Goal: Task Accomplishment & Management: Use online tool/utility

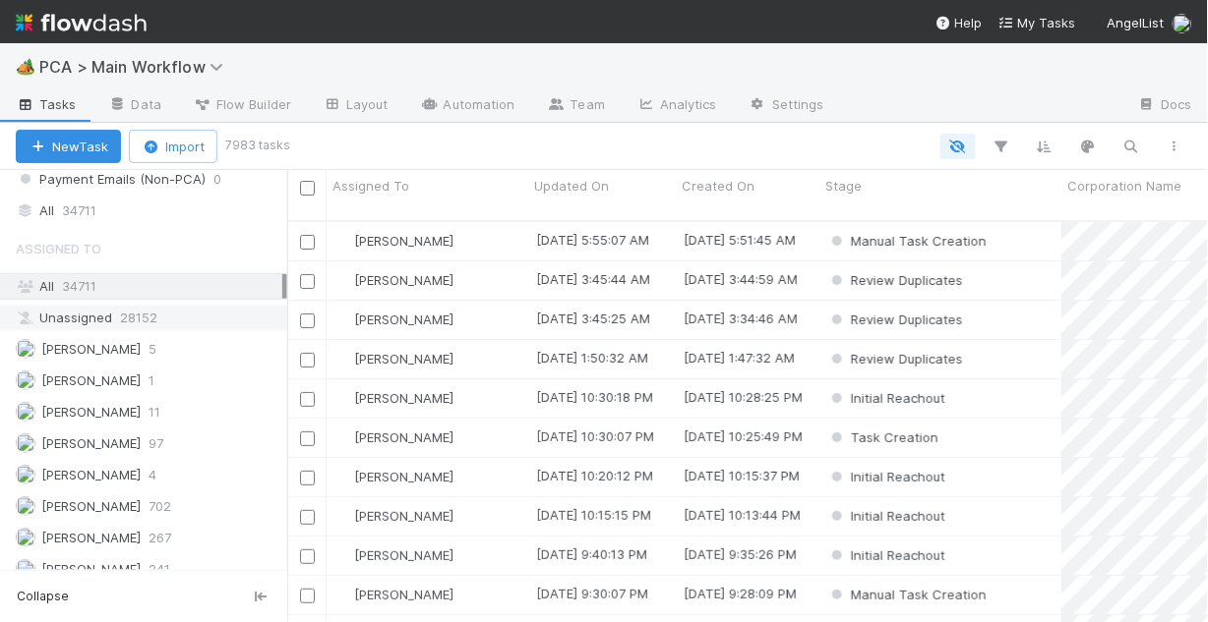
scroll to position [2281, 0]
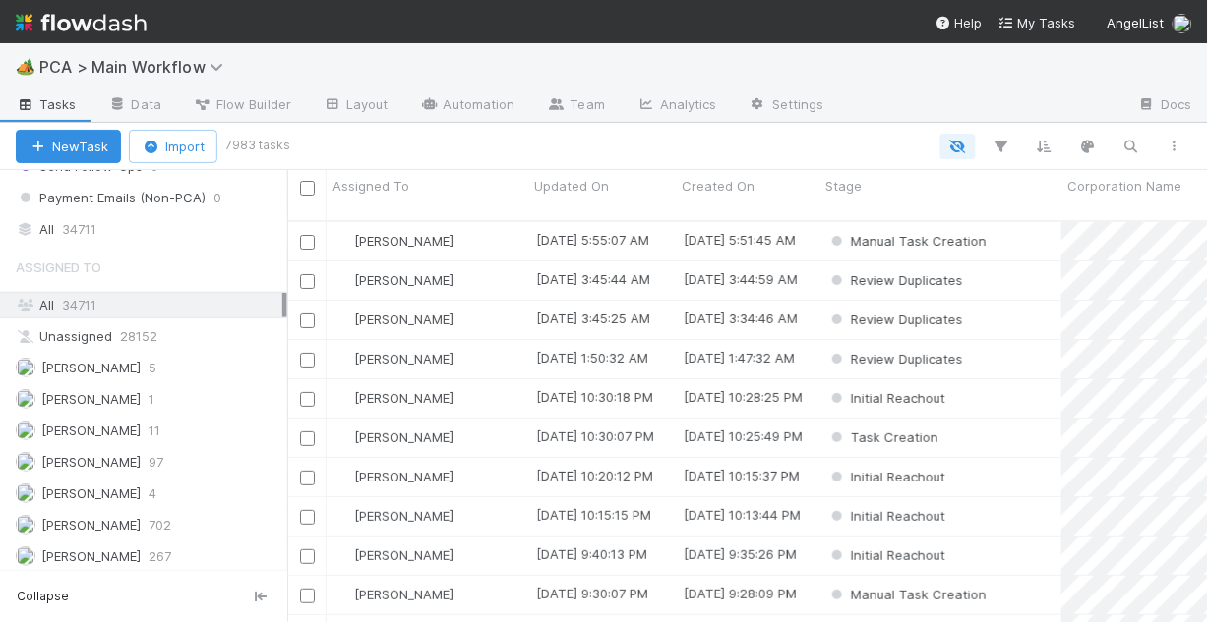
drag, startPoint x: 96, startPoint y: 226, endPoint x: 99, endPoint y: 239, distance: 13.1
click at [96, 225] on span "34711" at bounding box center [79, 229] width 34 height 25
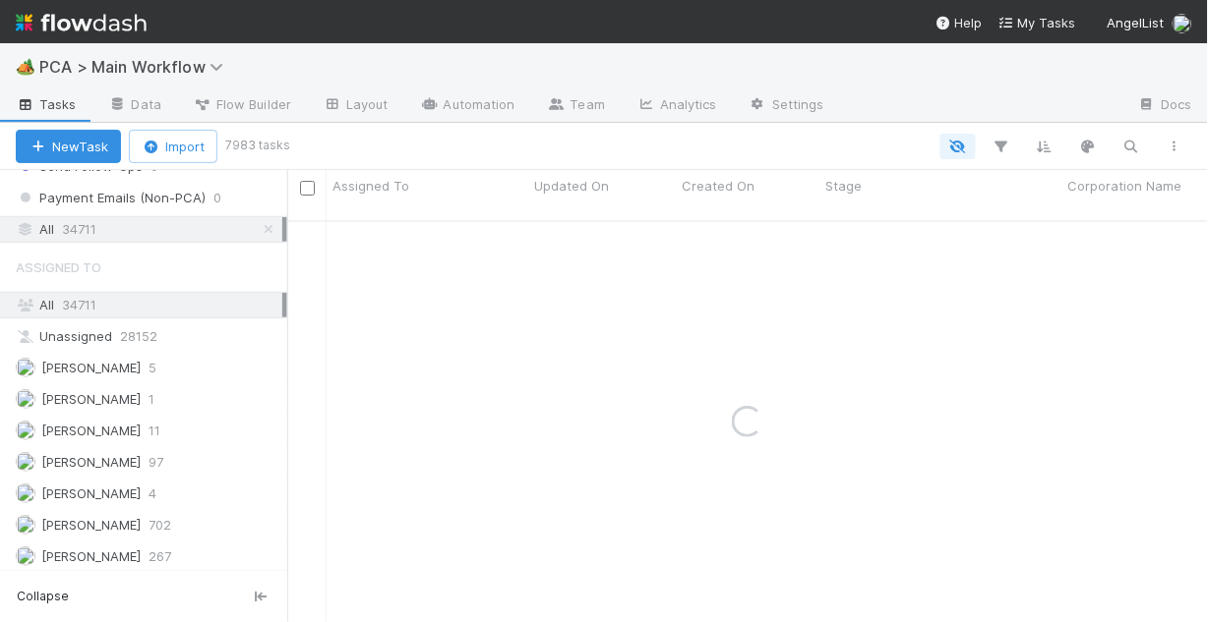
click at [102, 298] on div "All 34711" at bounding box center [149, 305] width 267 height 25
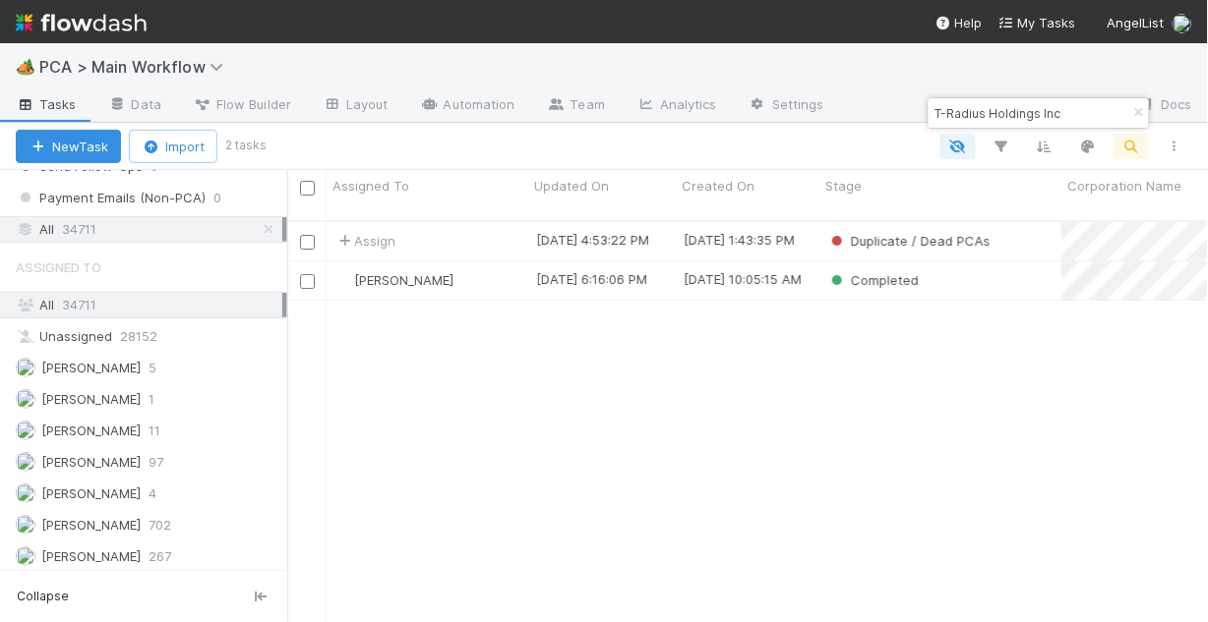
scroll to position [405, 909]
type input "T-Radius Holdings Inc"
click at [615, 230] on div "7/14/25, 4:53:22 PM" at bounding box center [592, 240] width 113 height 20
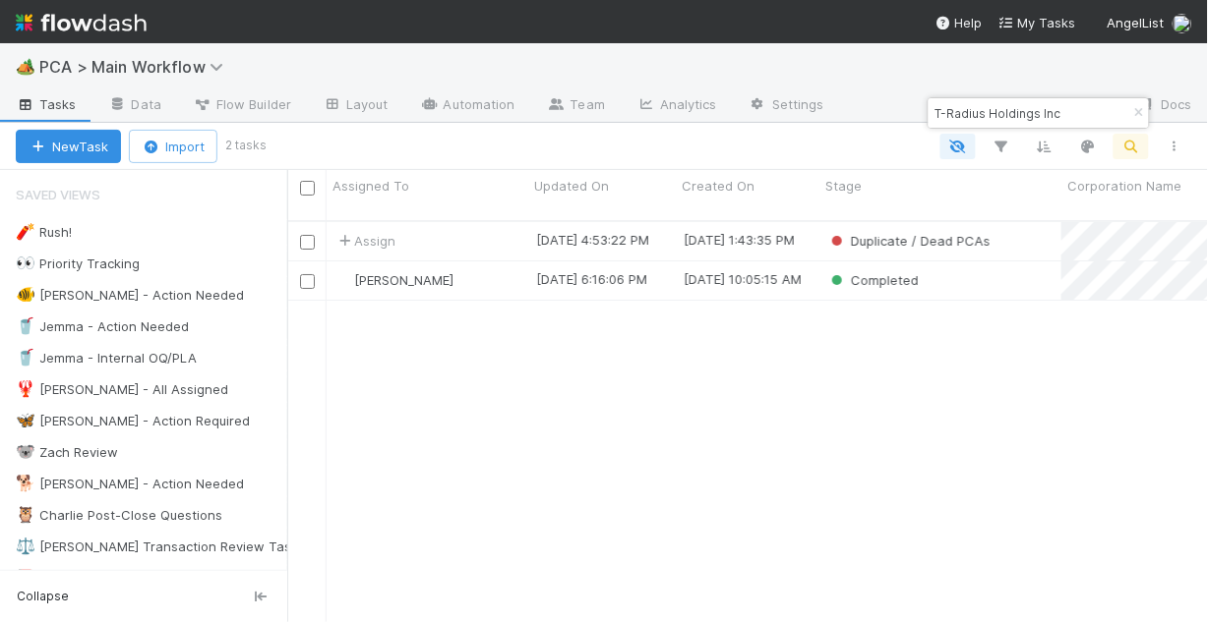
scroll to position [405, 909]
click at [932, 267] on div "Completed" at bounding box center [940, 281] width 242 height 38
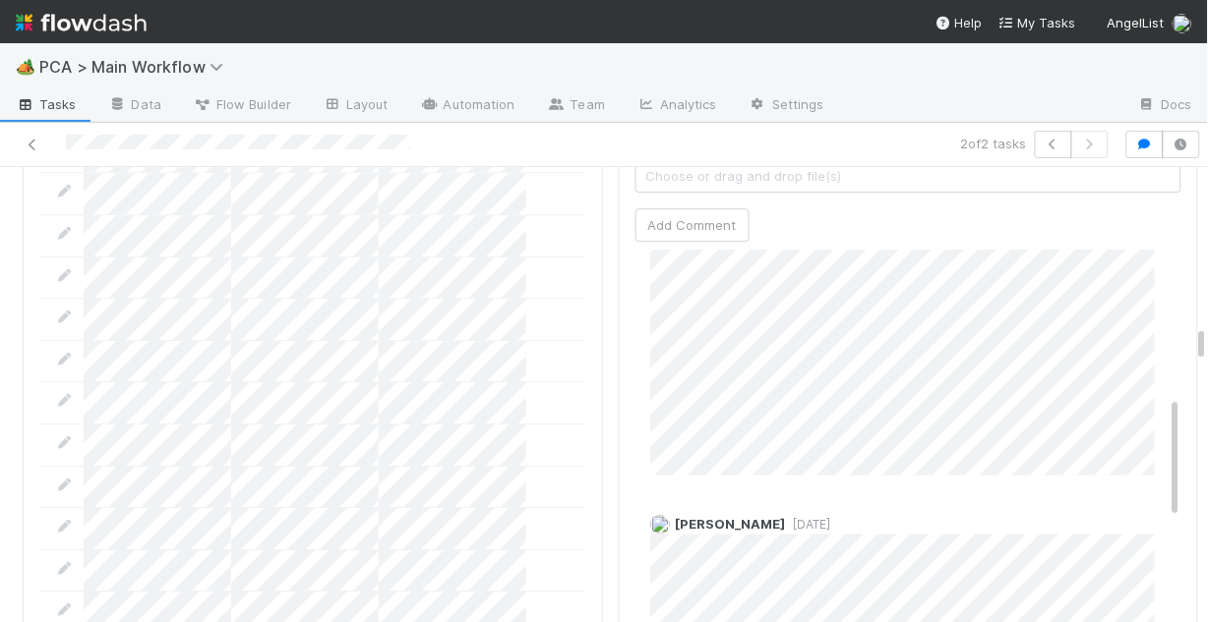
scroll to position [393, 0]
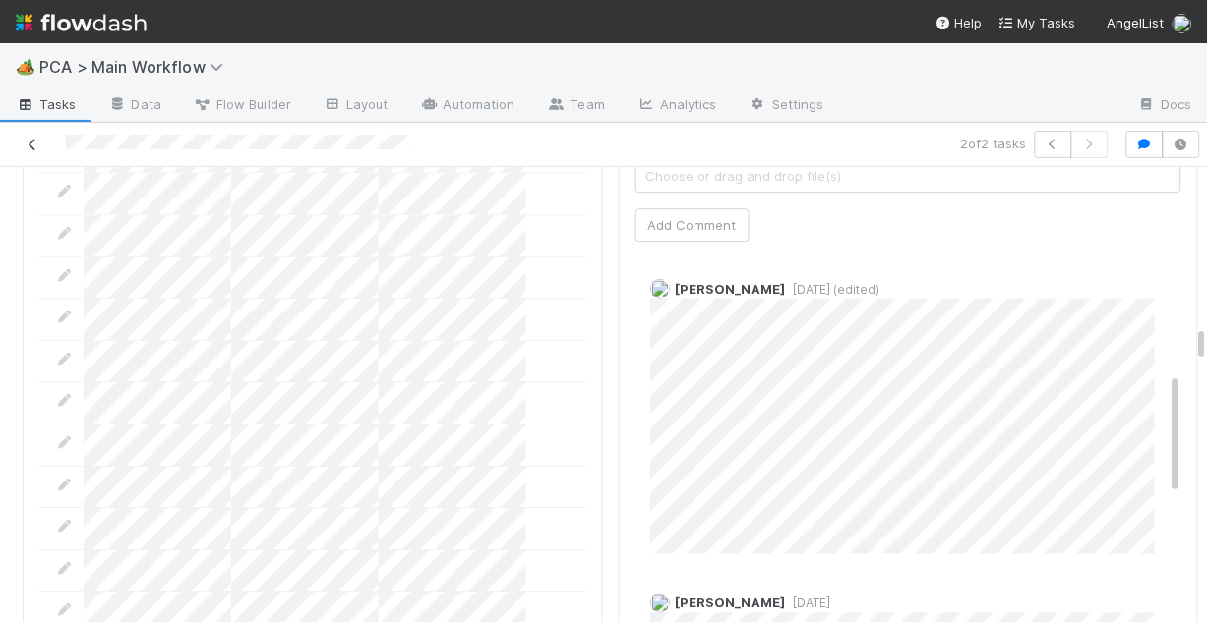
click at [39, 141] on icon at bounding box center [33, 145] width 20 height 13
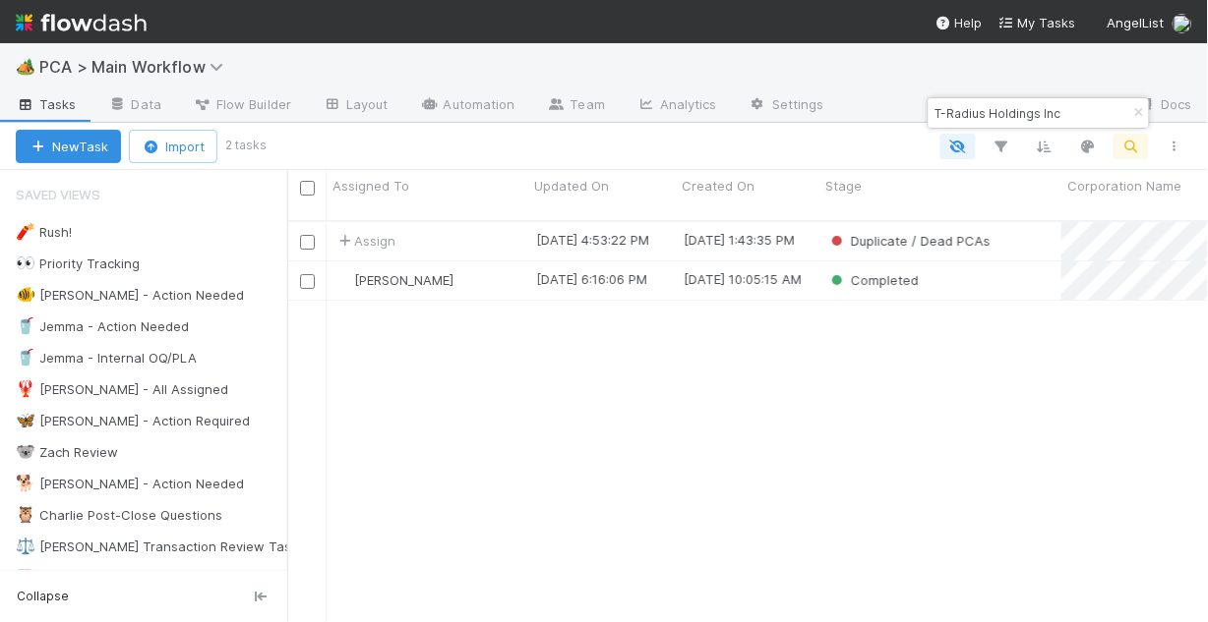
scroll to position [405, 909]
click at [1138, 114] on icon "button" at bounding box center [1139, 113] width 20 height 12
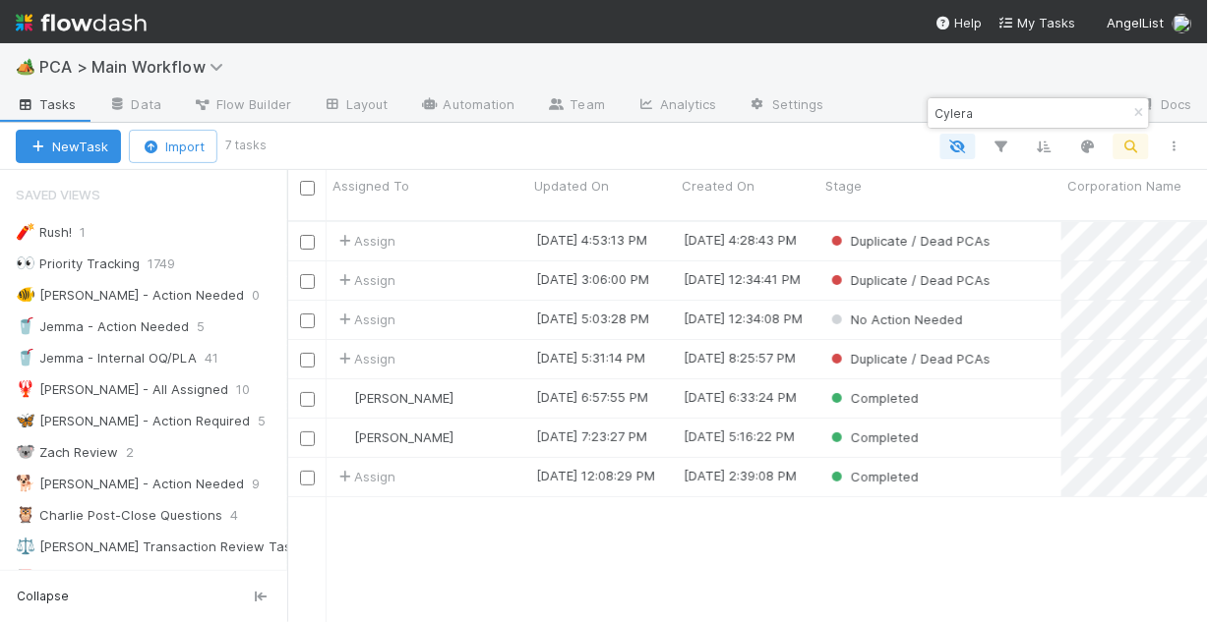
type input "Cylera"
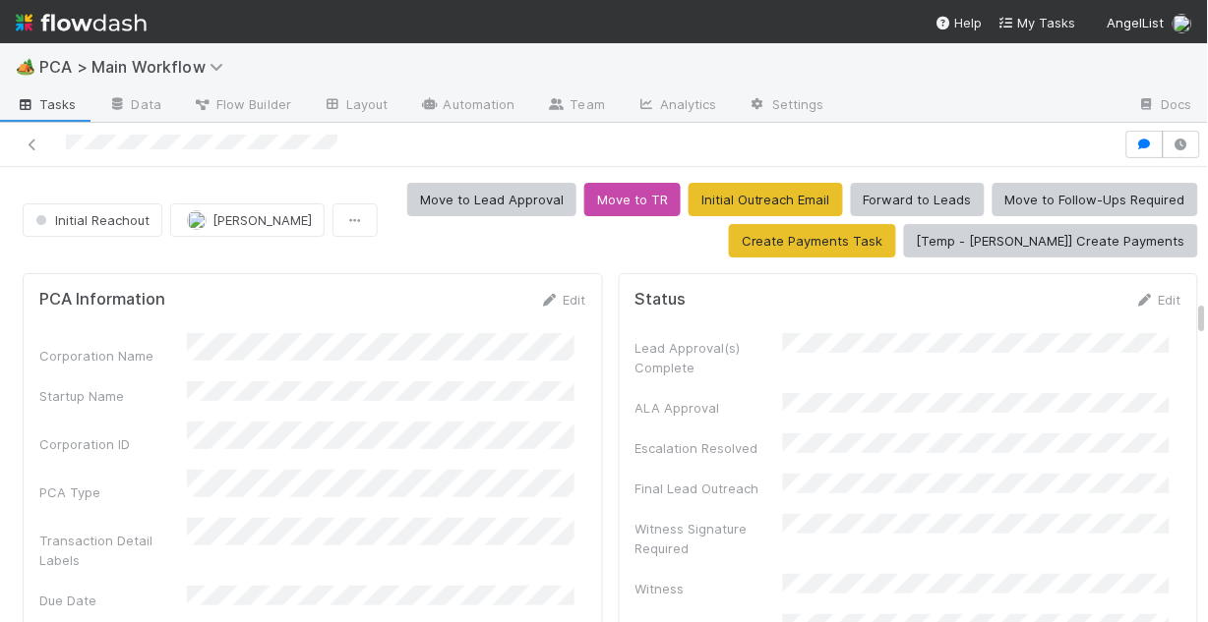
scroll to position [2045, 0]
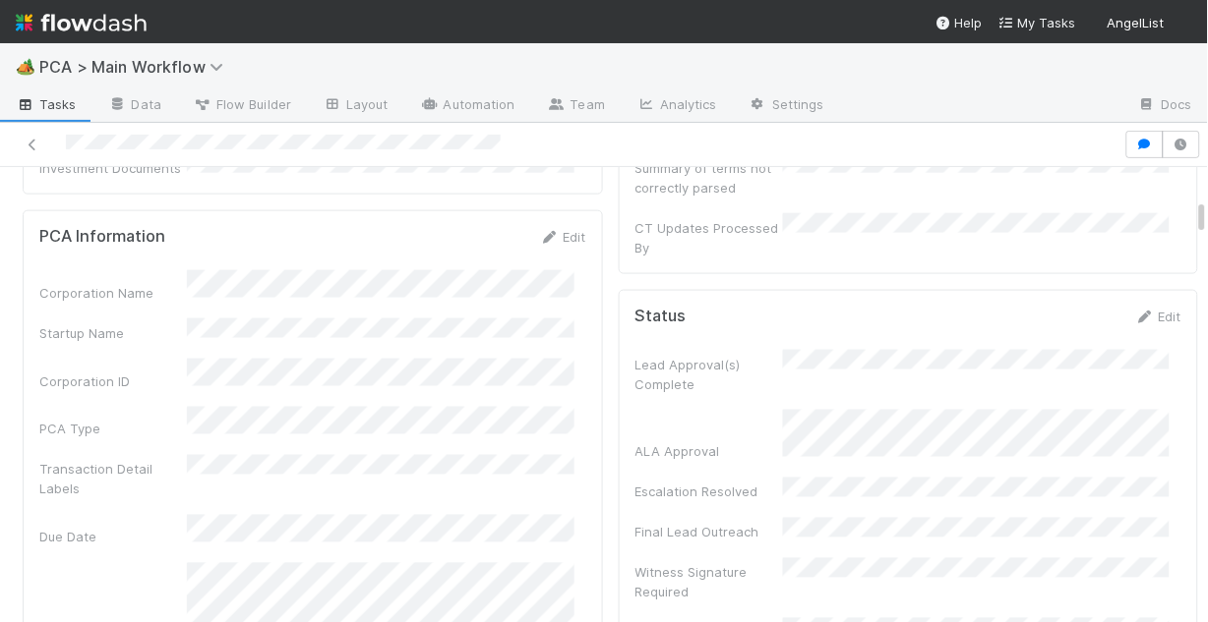
scroll to position [551, 0]
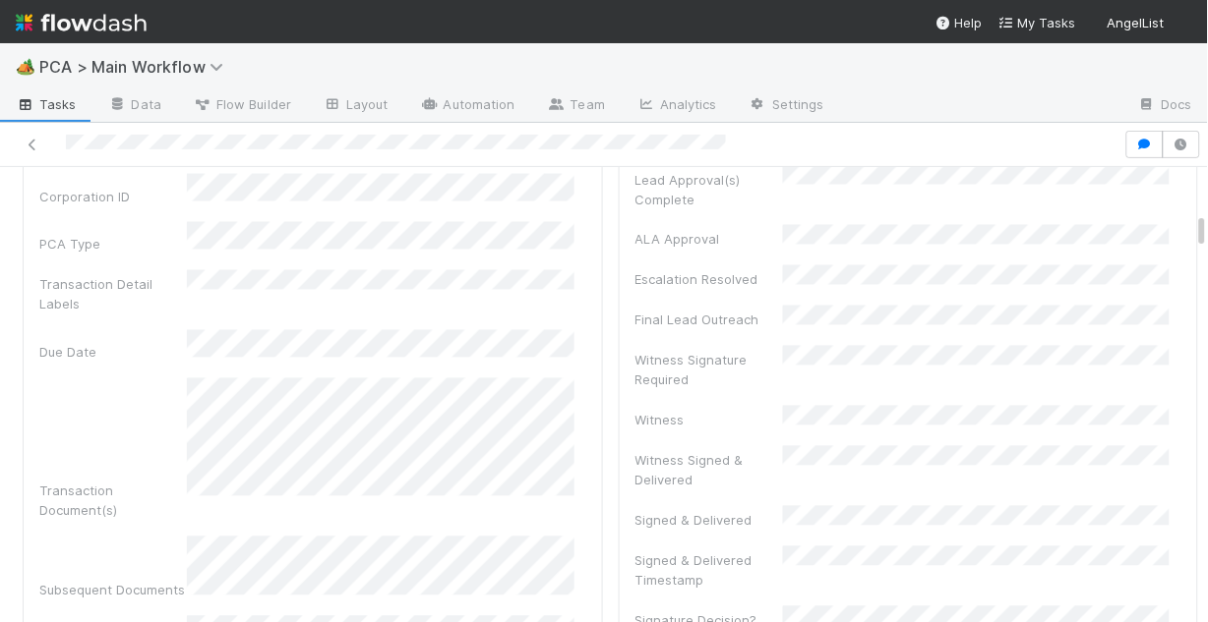
scroll to position [787, 0]
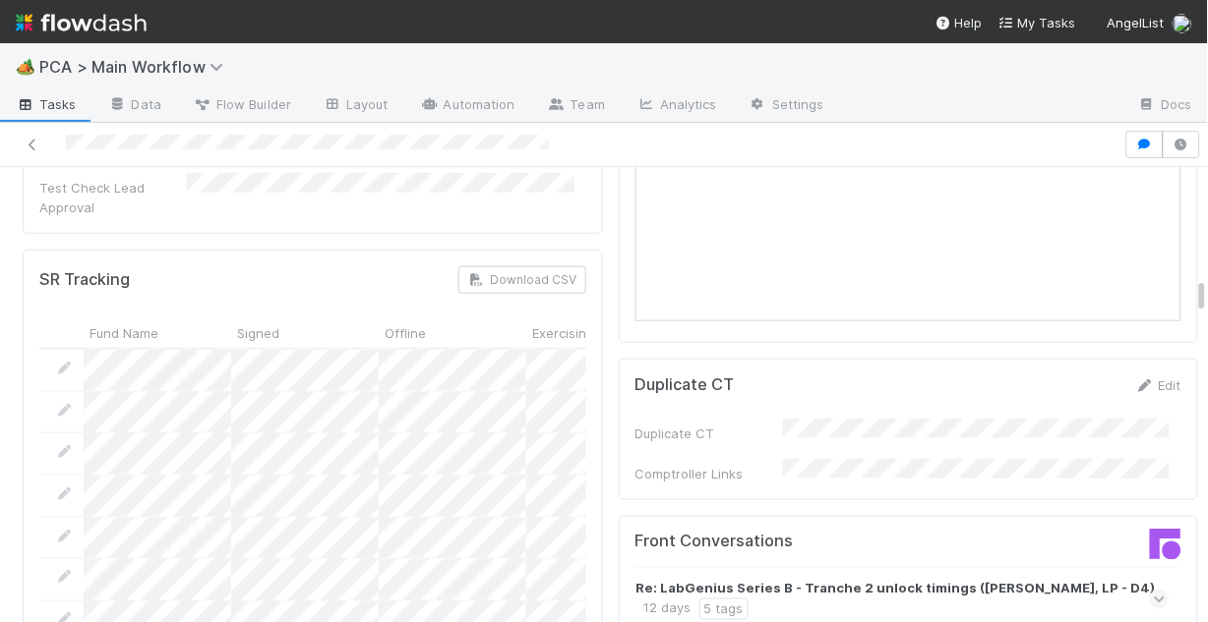
scroll to position [1967, 0]
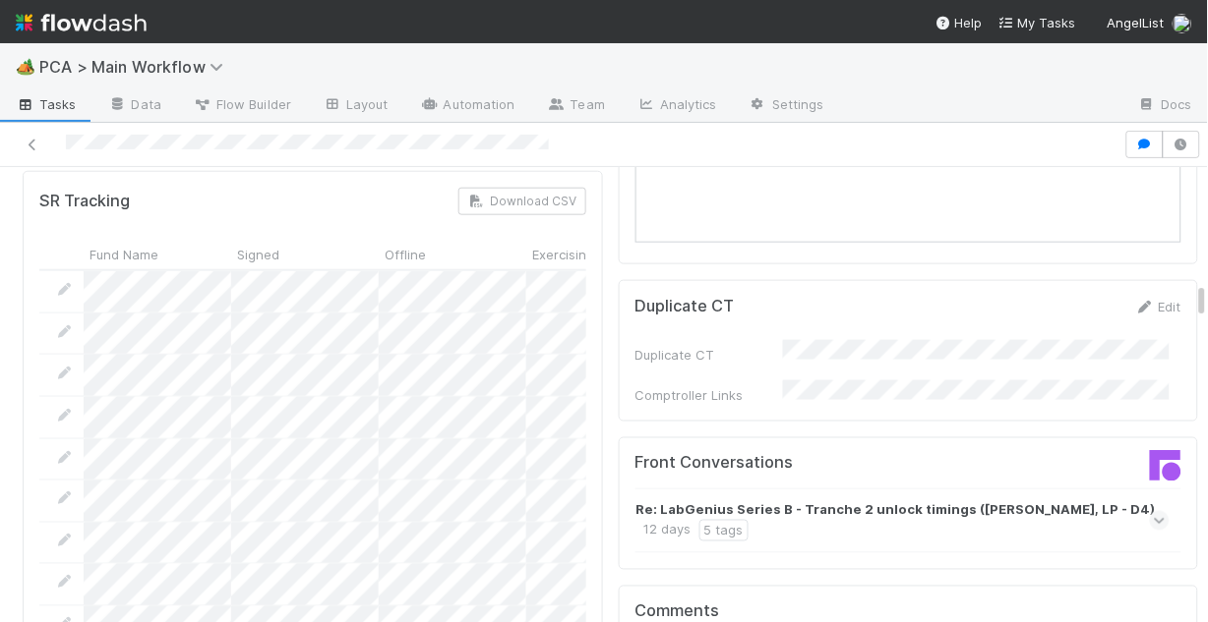
click at [1154, 511] on icon at bounding box center [1160, 521] width 13 height 20
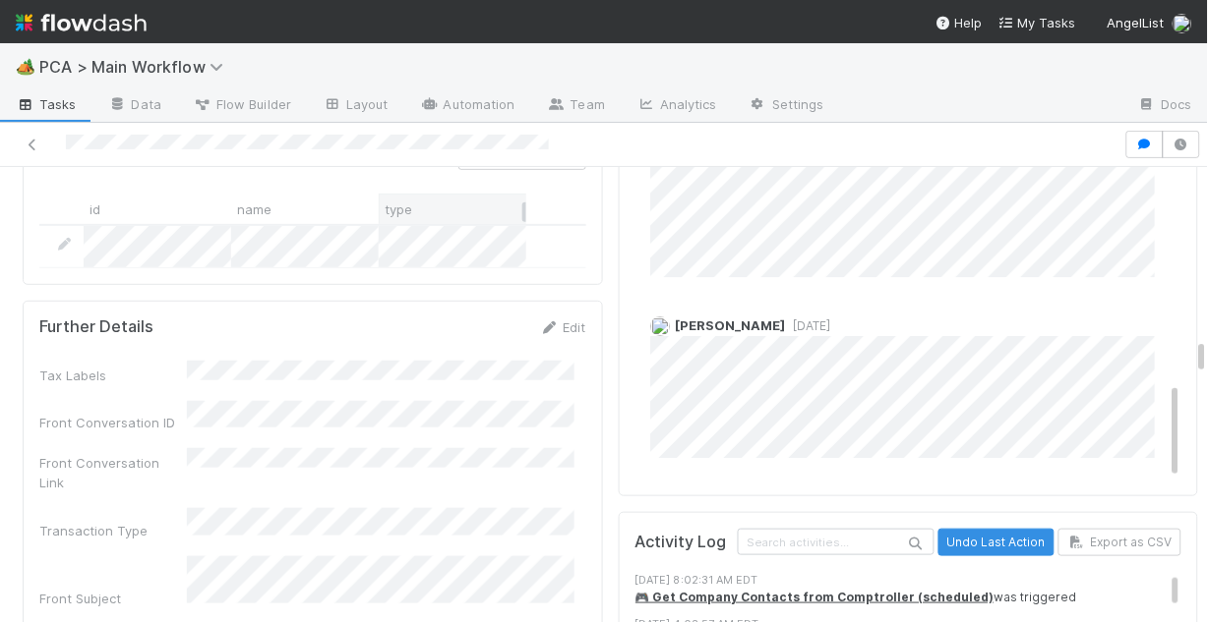
scroll to position [3226, 0]
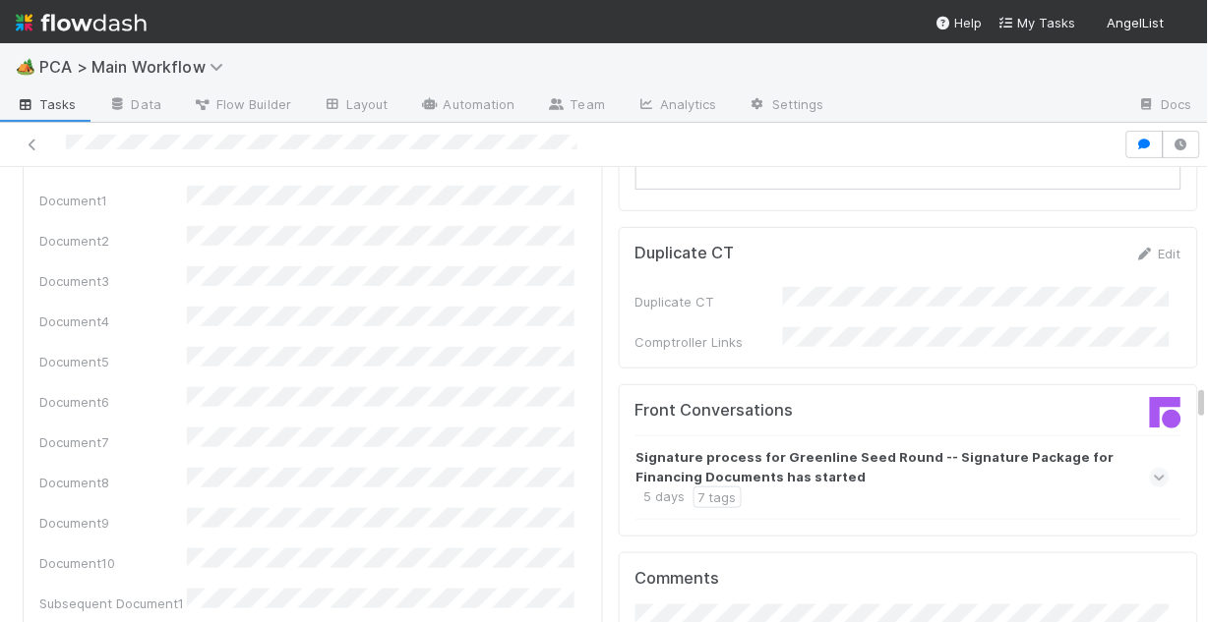
scroll to position [3226, 0]
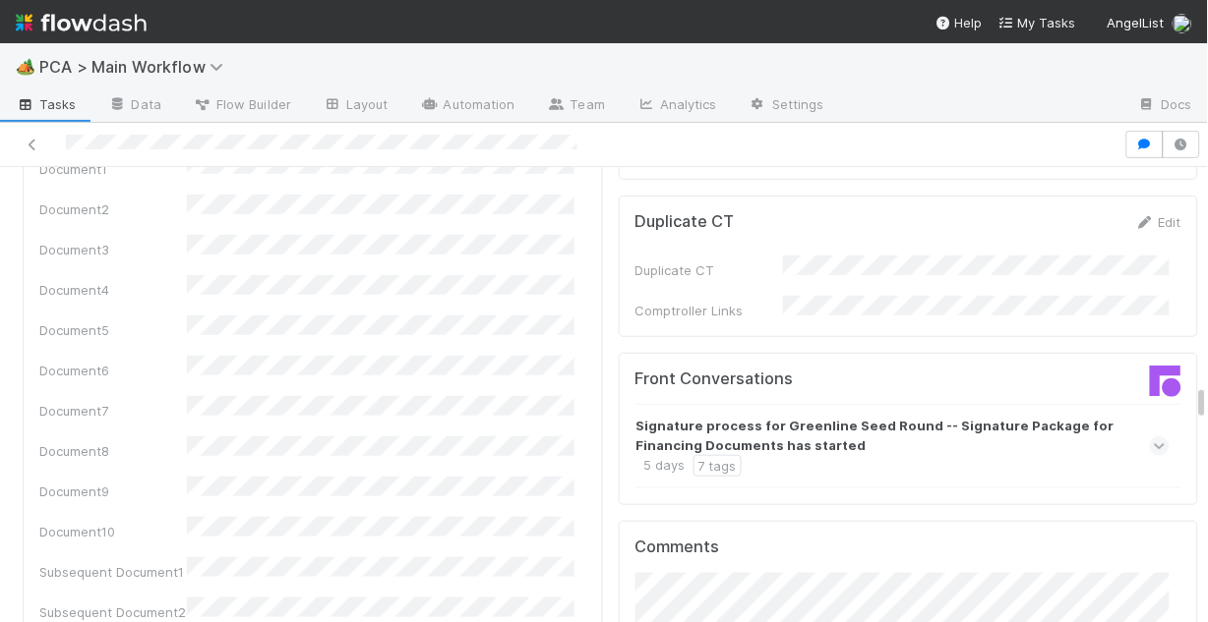
click at [1154, 437] on icon at bounding box center [1160, 447] width 13 height 20
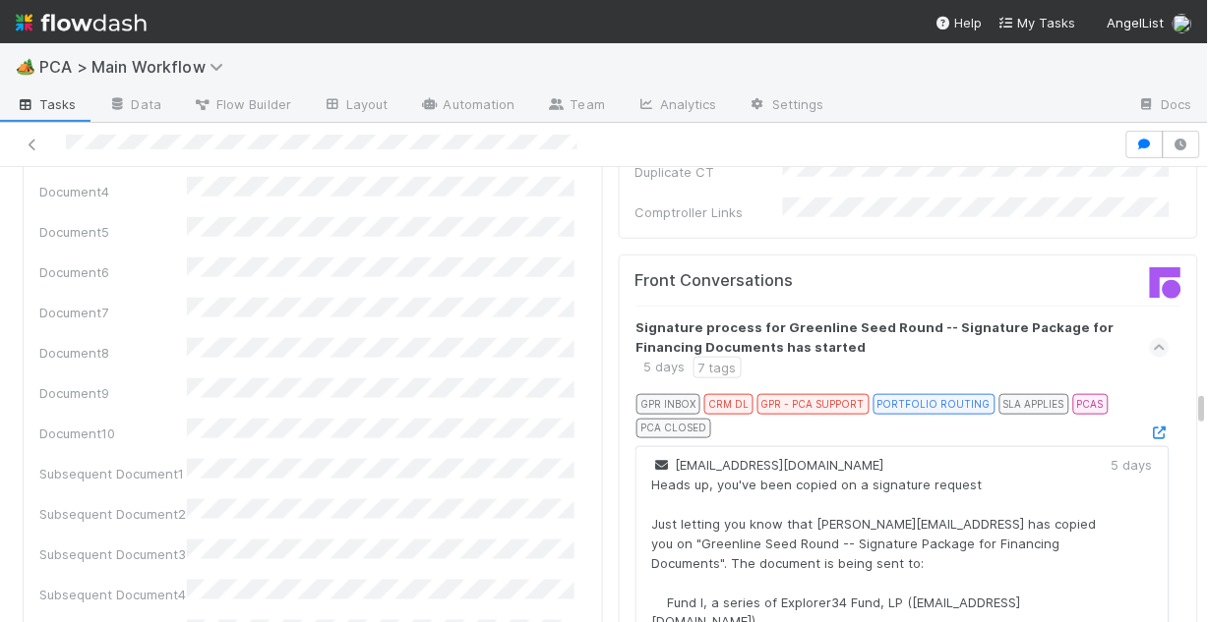
scroll to position [3304, 0]
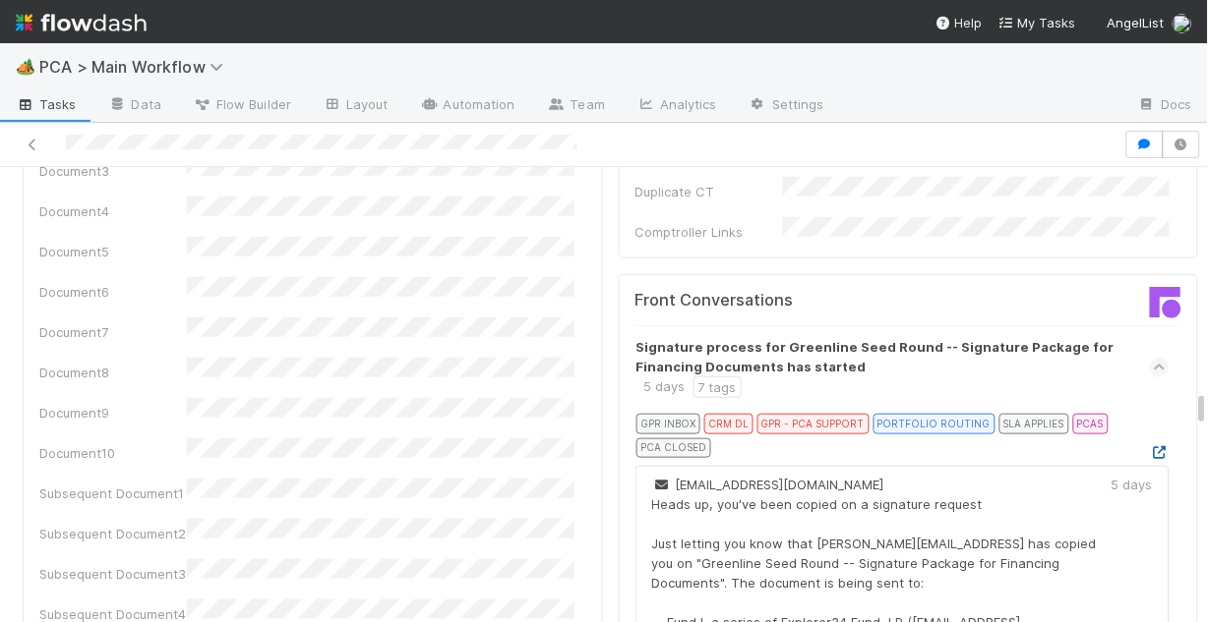
click at [1150, 446] on icon at bounding box center [1160, 452] width 20 height 13
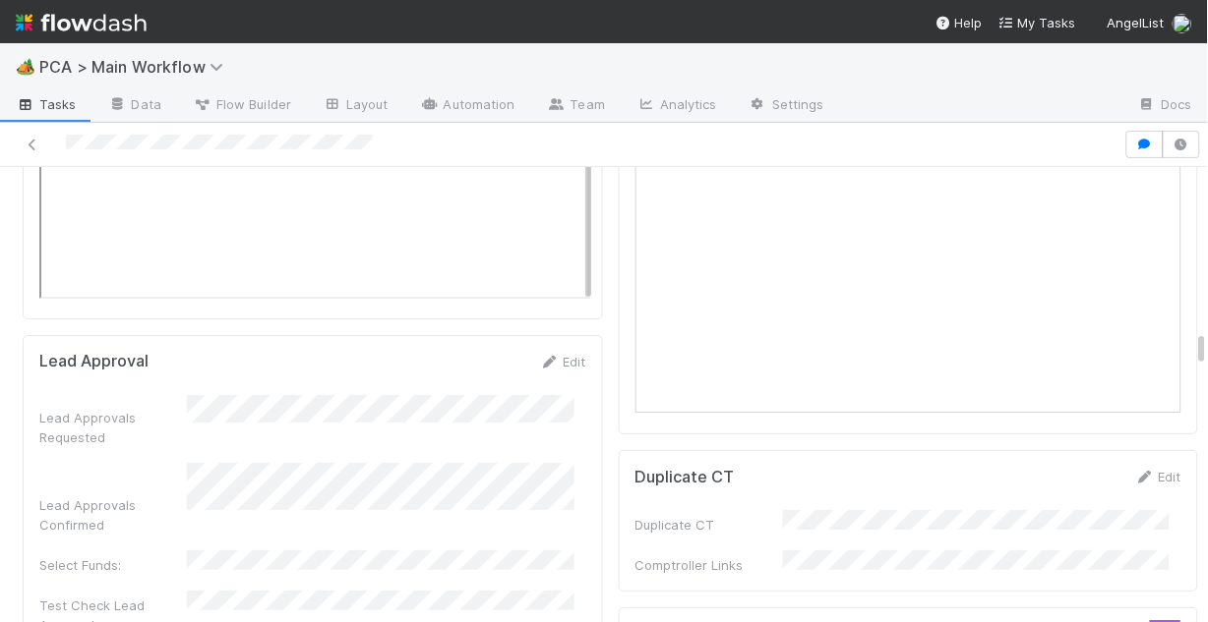
scroll to position [3068, 0]
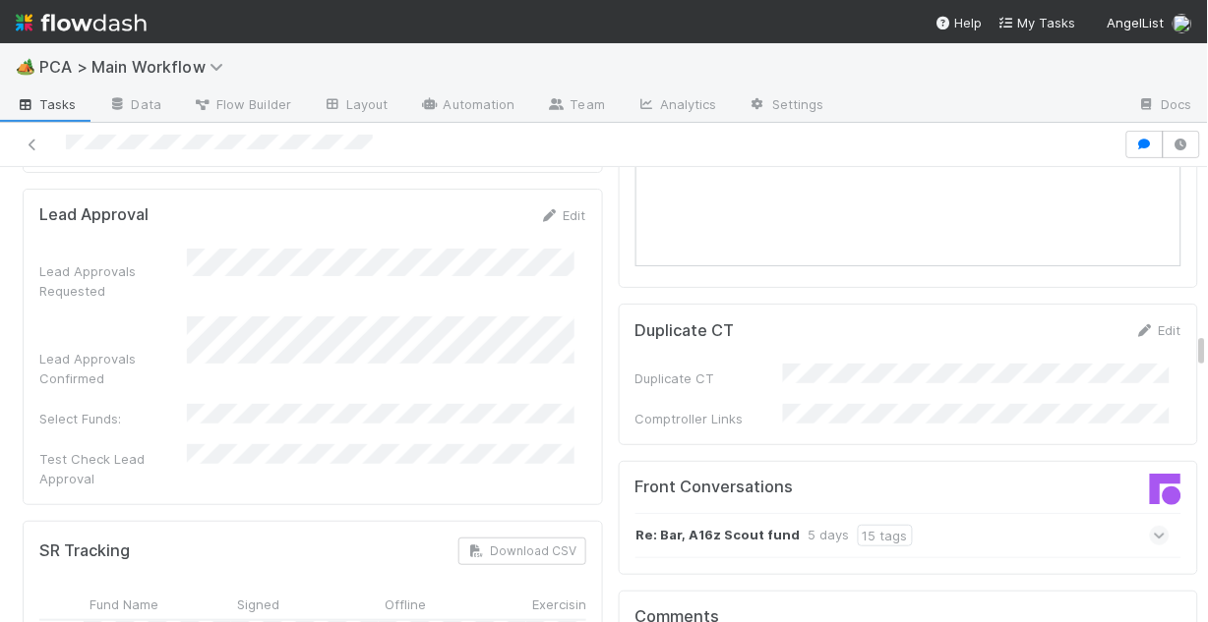
click at [1154, 526] on icon at bounding box center [1160, 536] width 13 height 20
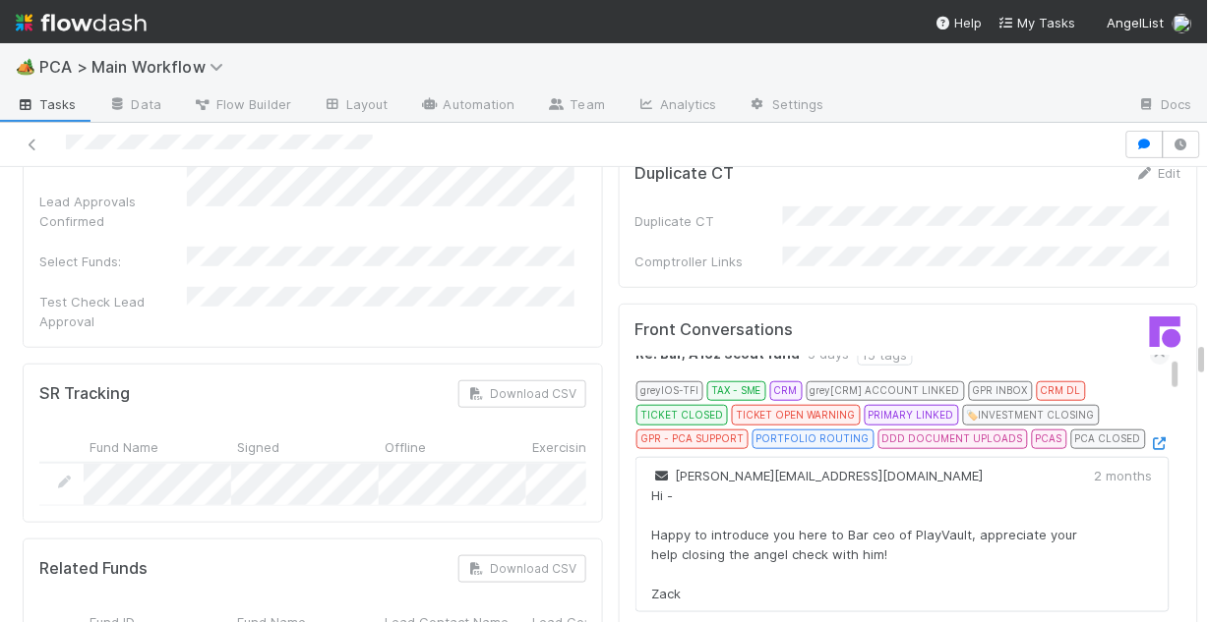
scroll to position [0, 0]
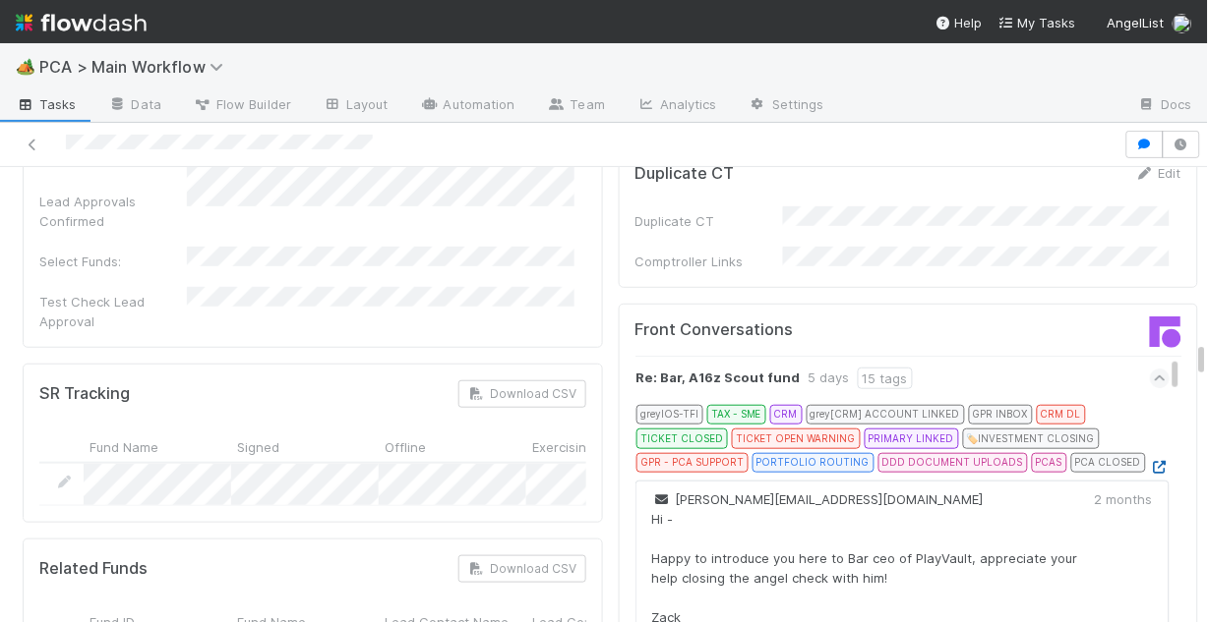
click at [1150, 461] on icon at bounding box center [1160, 467] width 20 height 13
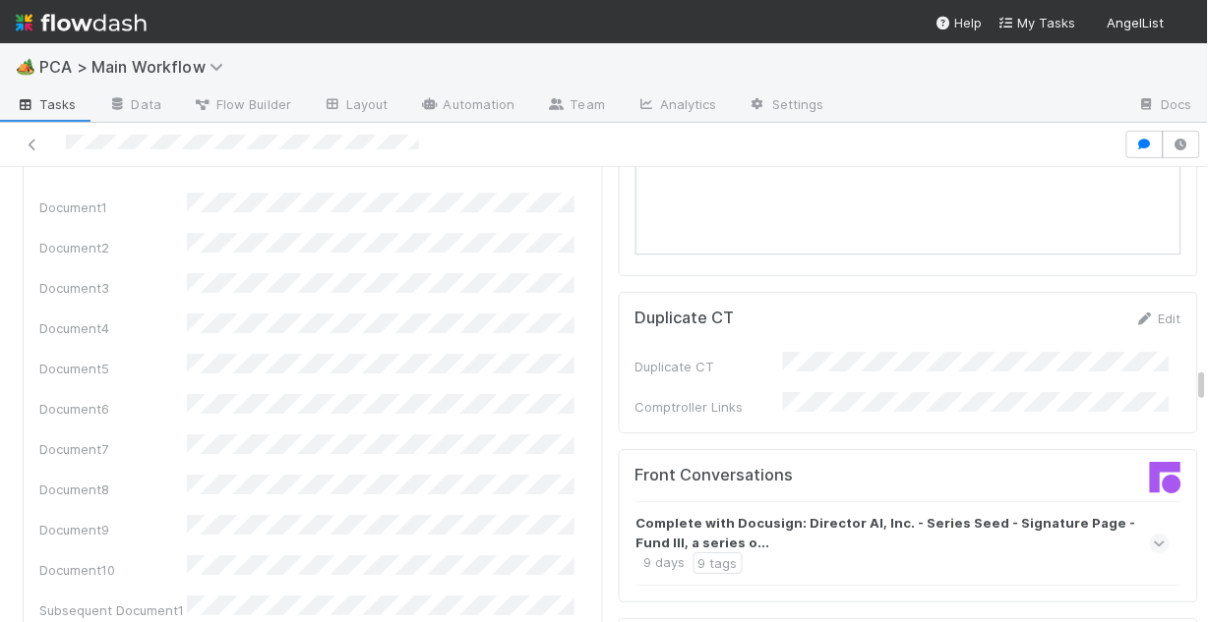
scroll to position [2832, 0]
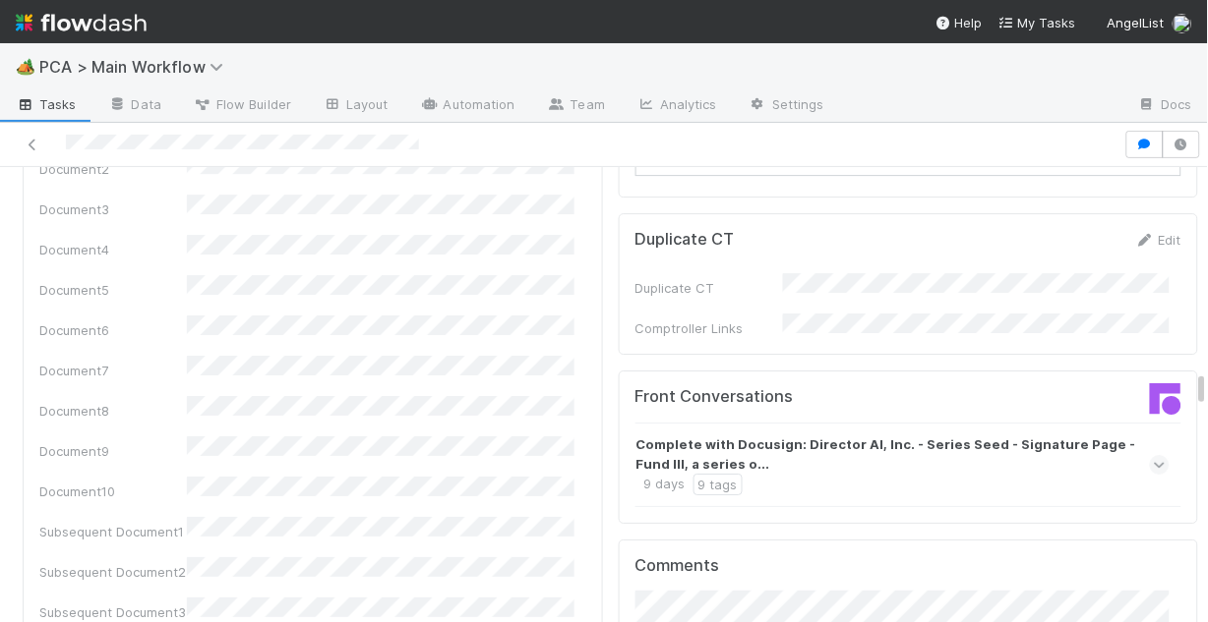
click at [1154, 455] on icon at bounding box center [1160, 465] width 13 height 20
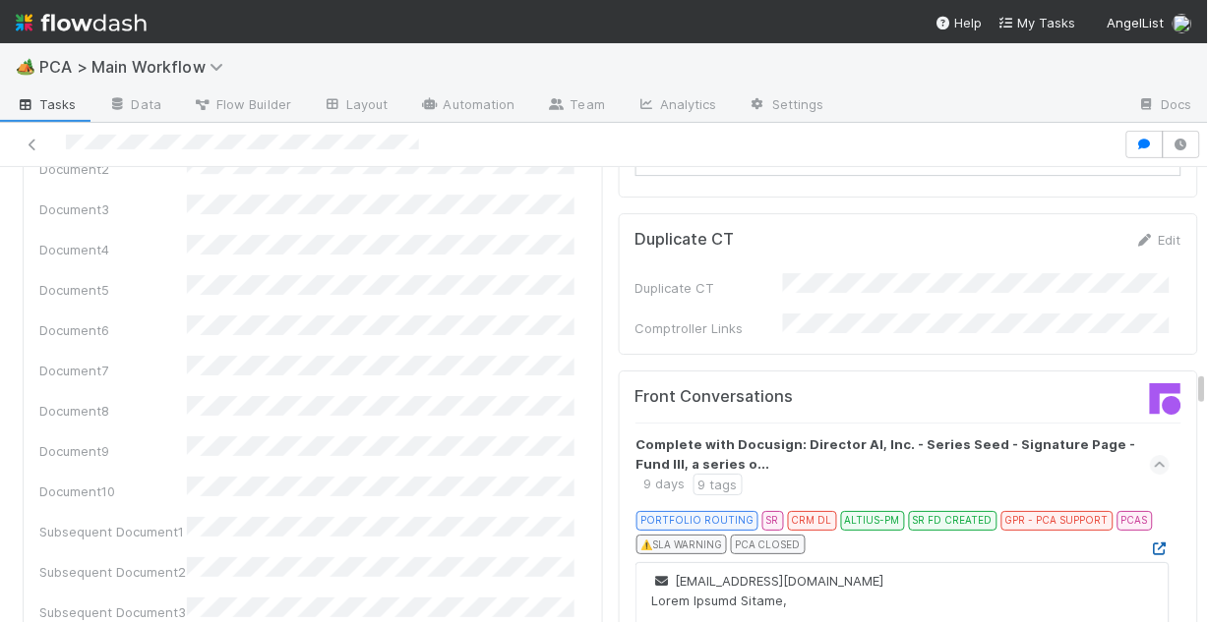
click at [1150, 543] on icon at bounding box center [1160, 549] width 20 height 13
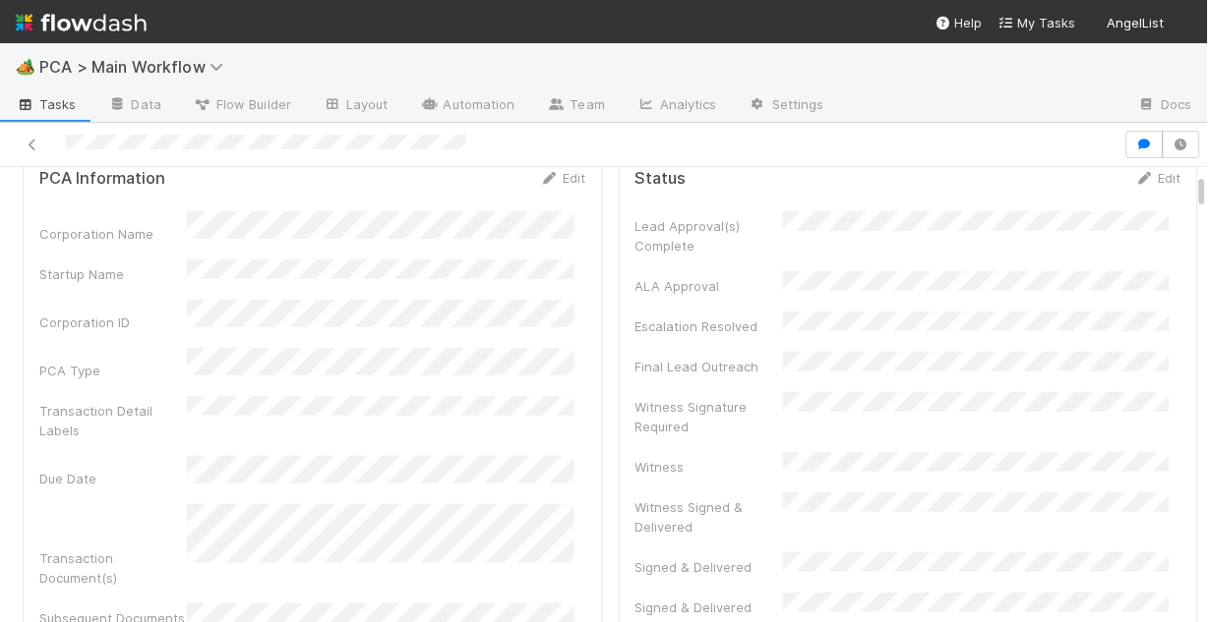
scroll to position [79, 0]
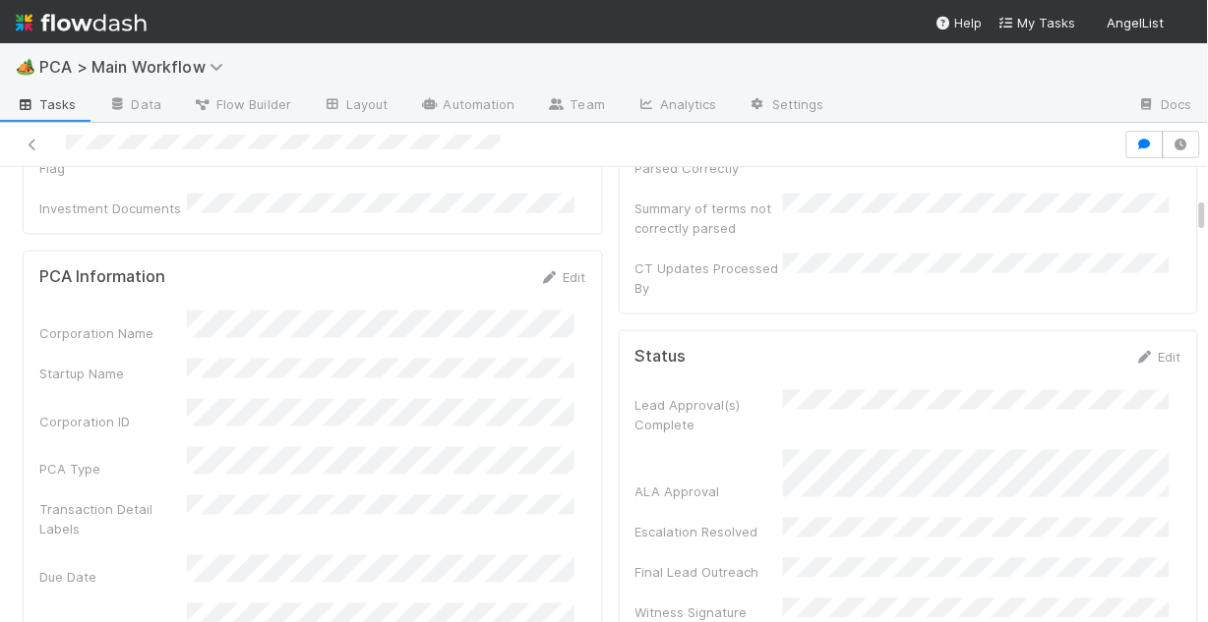
scroll to position [551, 0]
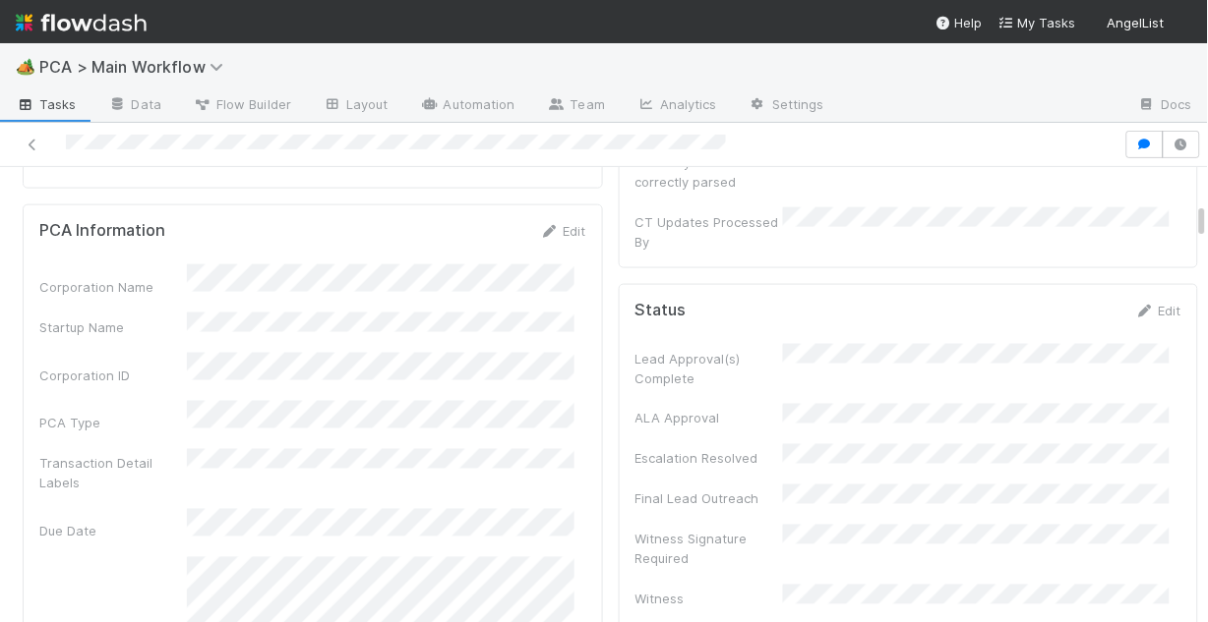
scroll to position [551, 0]
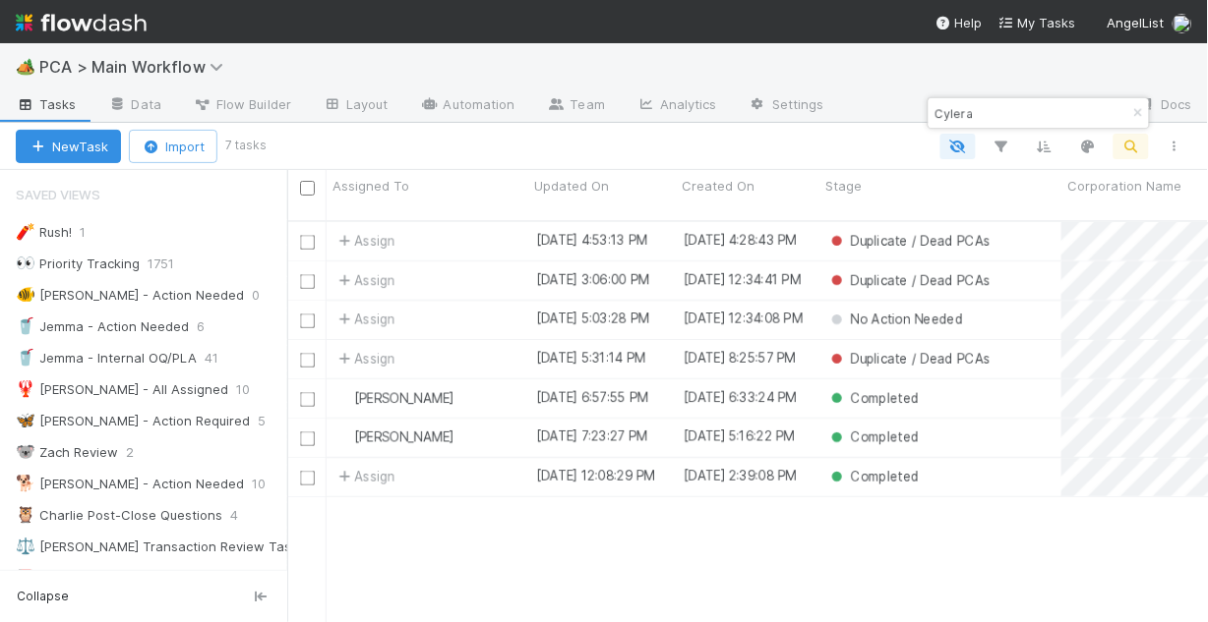
scroll to position [405, 909]
drag, startPoint x: 1133, startPoint y: 113, endPoint x: 1066, endPoint y: 114, distance: 66.9
click at [1133, 113] on icon "button" at bounding box center [1139, 113] width 20 height 12
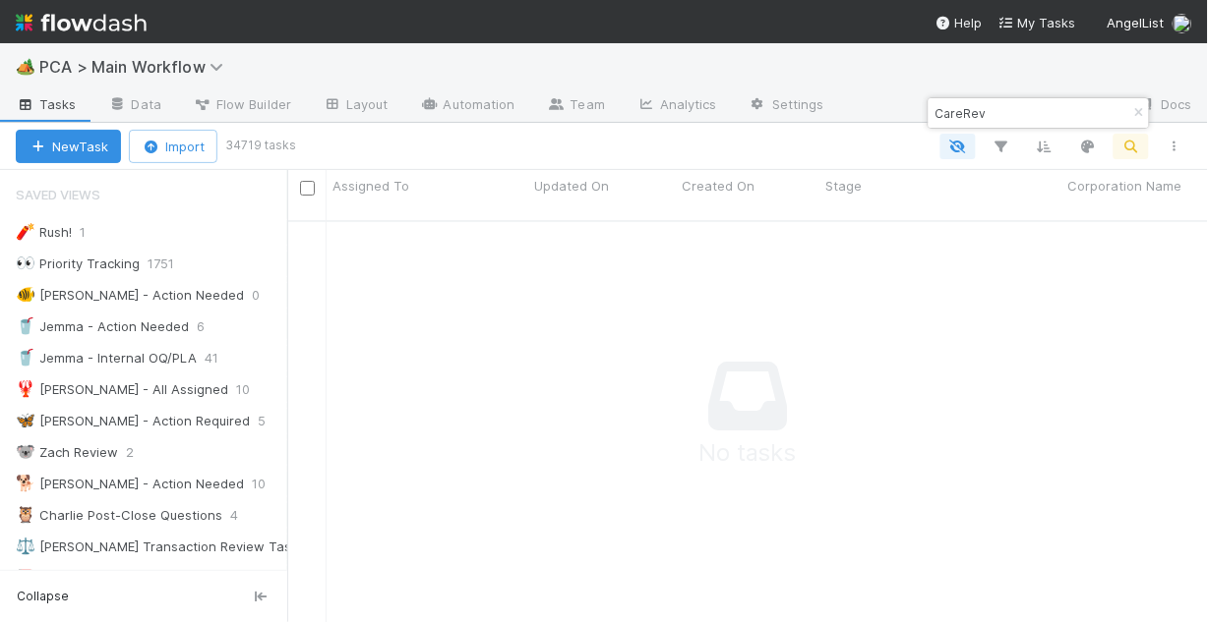
scroll to position [393, 909]
type input "CareRev"
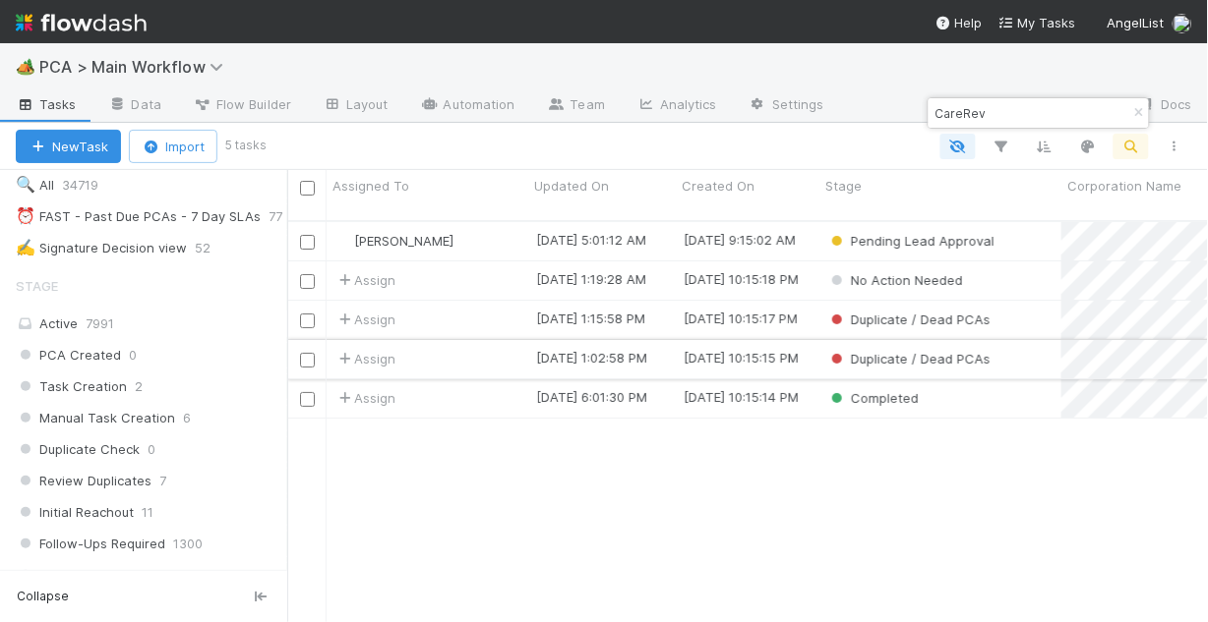
scroll to position [405, 909]
click at [1016, 222] on div "Pending Lead Approval" at bounding box center [940, 241] width 242 height 38
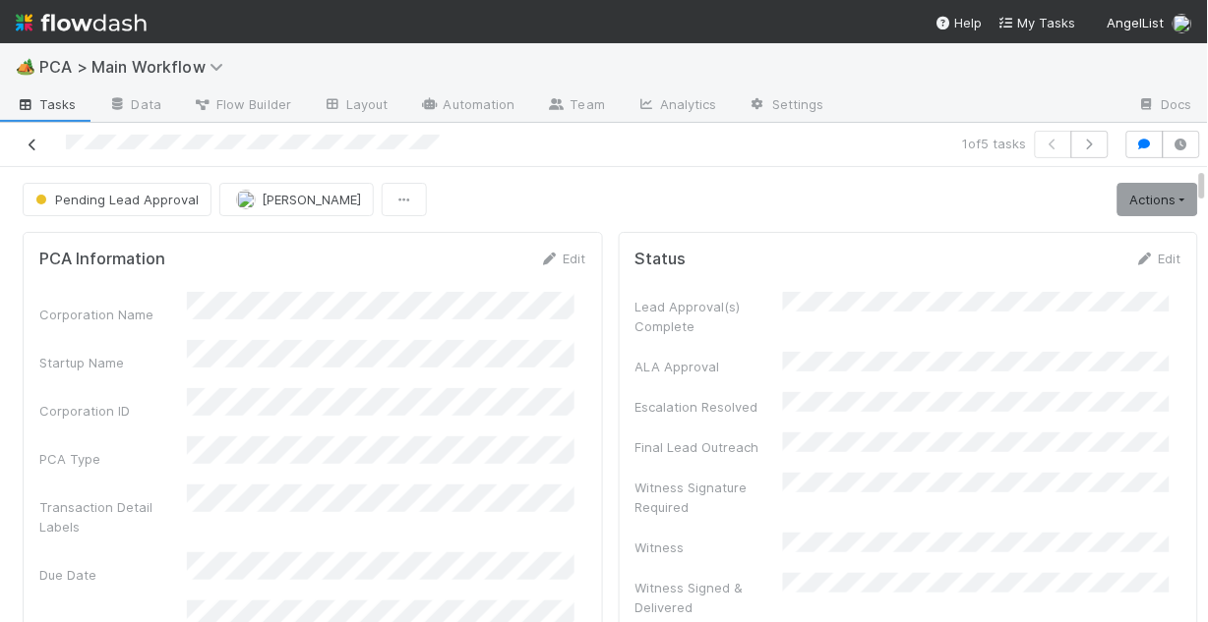
click at [35, 146] on icon at bounding box center [33, 145] width 20 height 13
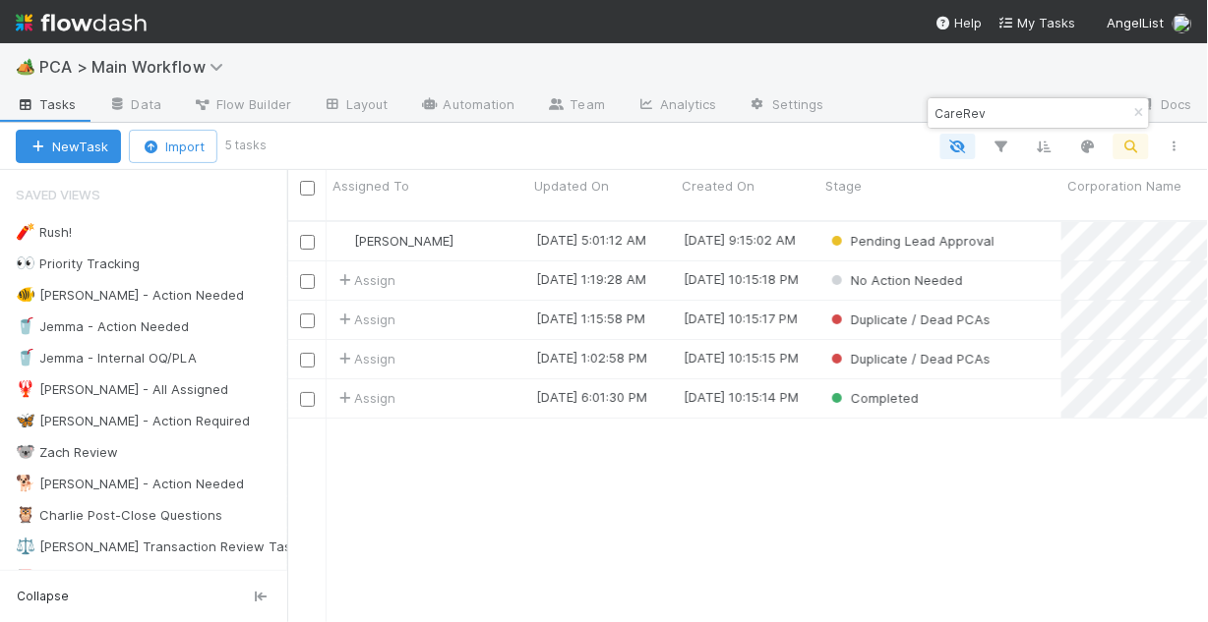
scroll to position [405, 909]
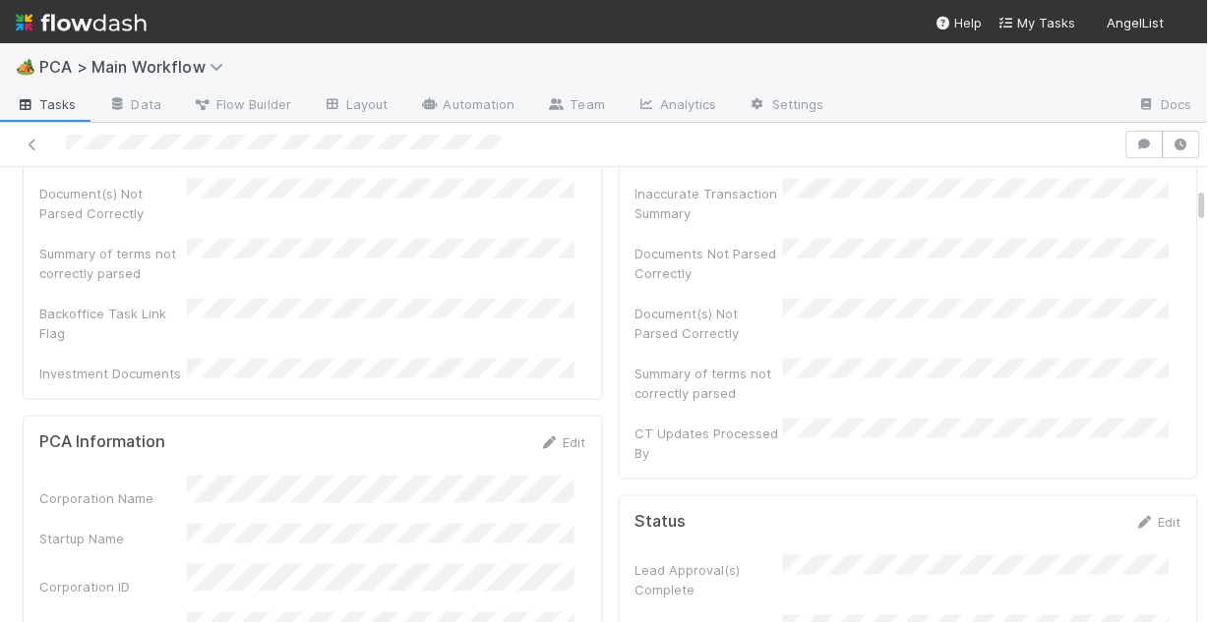
scroll to position [472, 0]
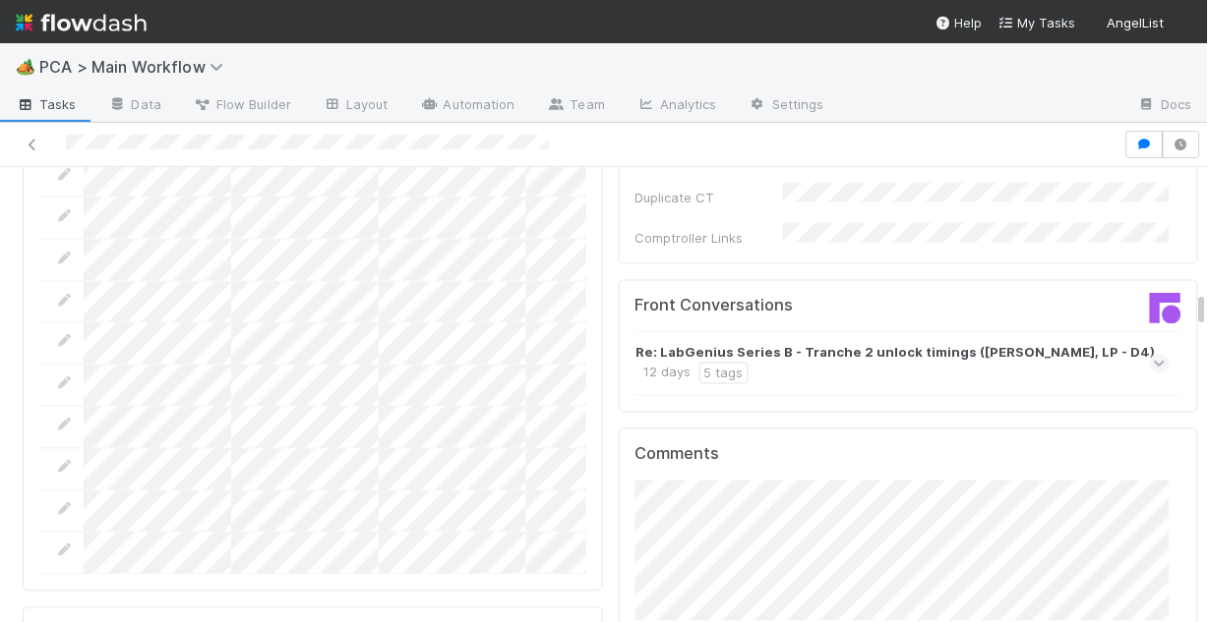
scroll to position [2045, 0]
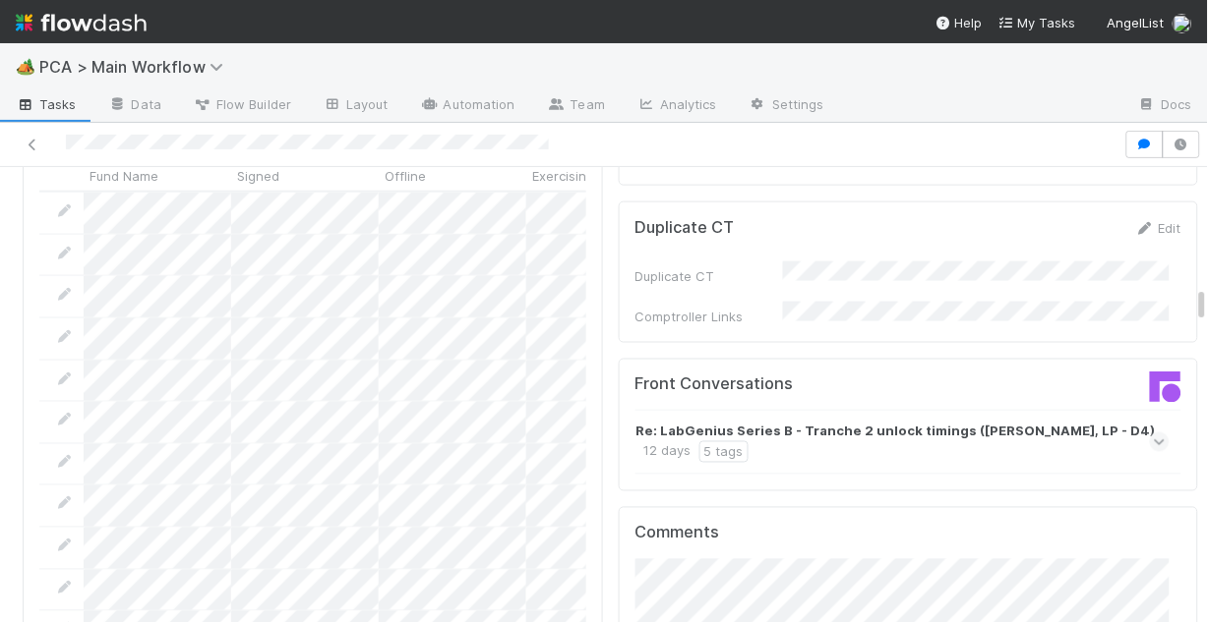
click at [1154, 433] on icon at bounding box center [1160, 443] width 13 height 20
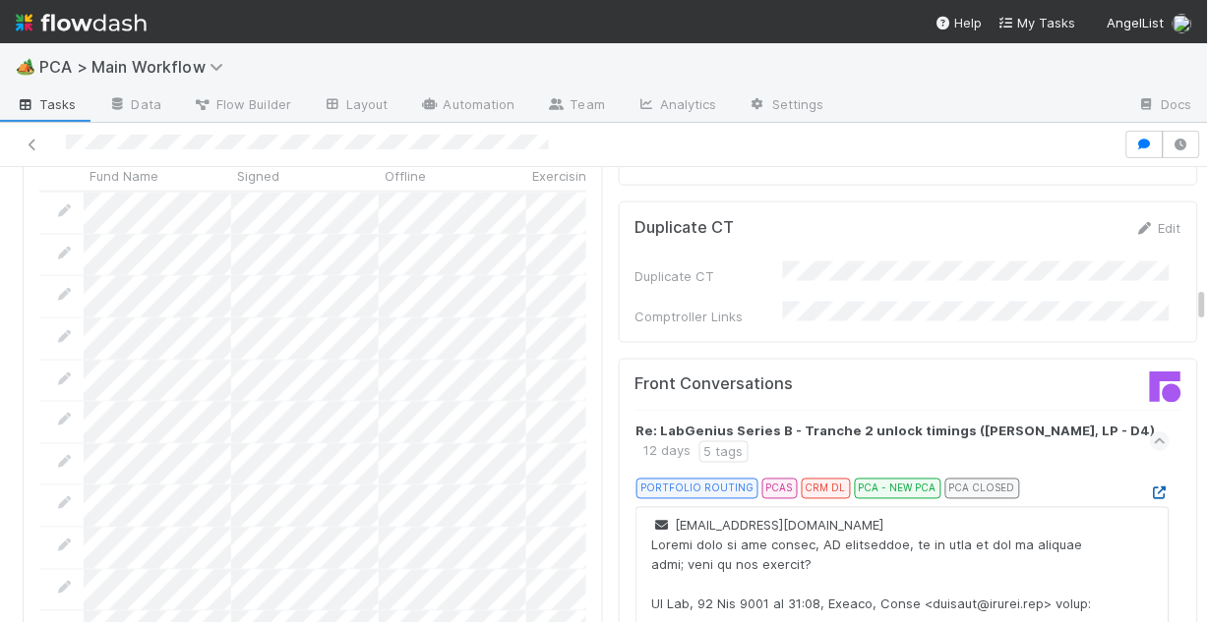
click at [1150, 488] on icon at bounding box center [1160, 494] width 20 height 13
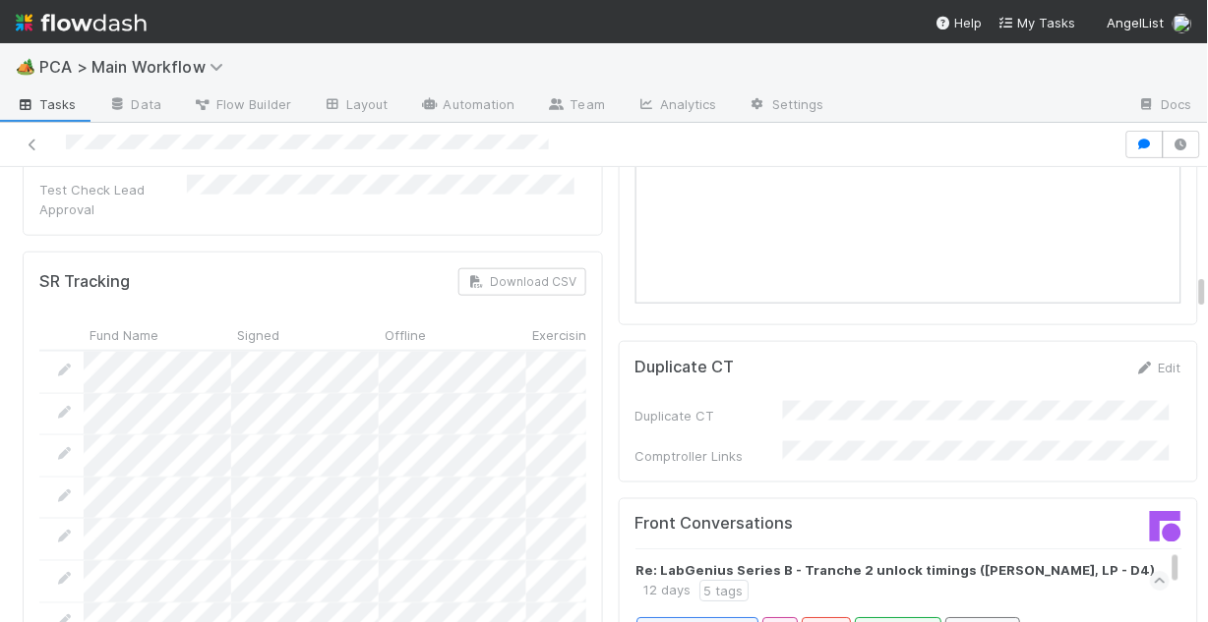
scroll to position [1817, 0]
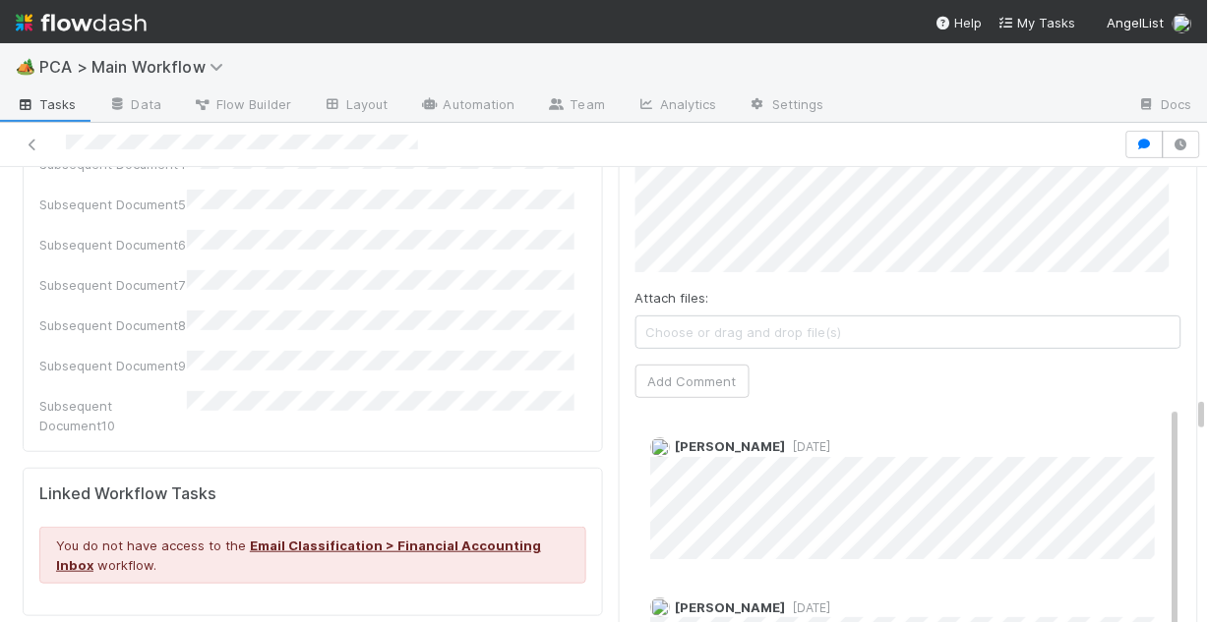
scroll to position [3226, 0]
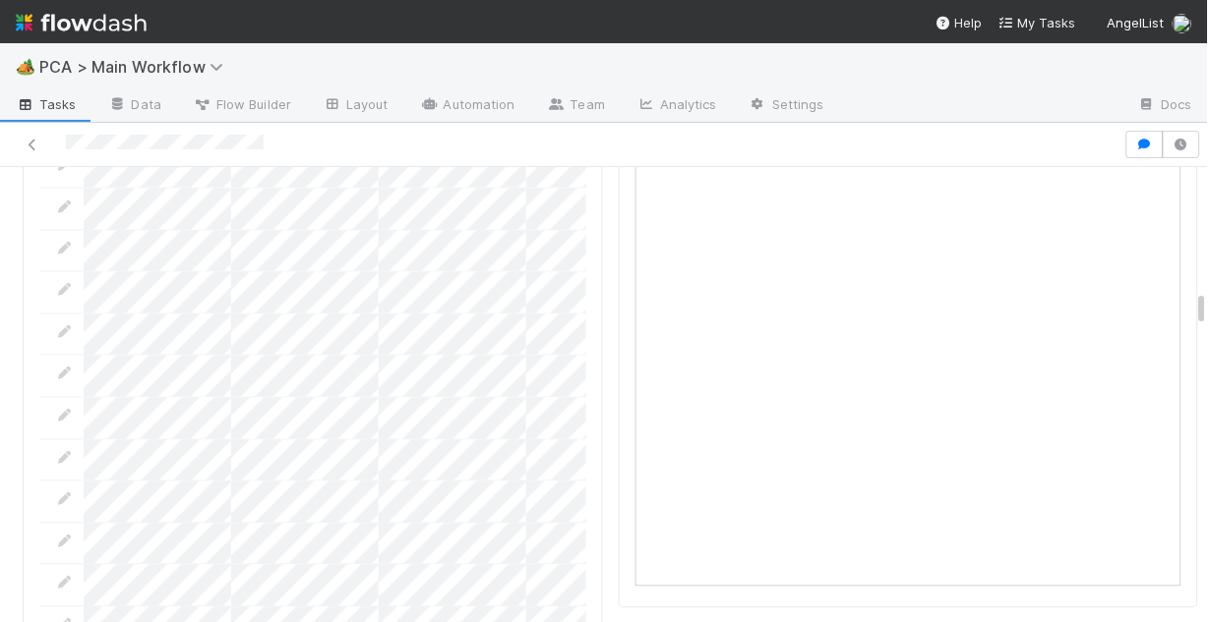
scroll to position [1809, 0]
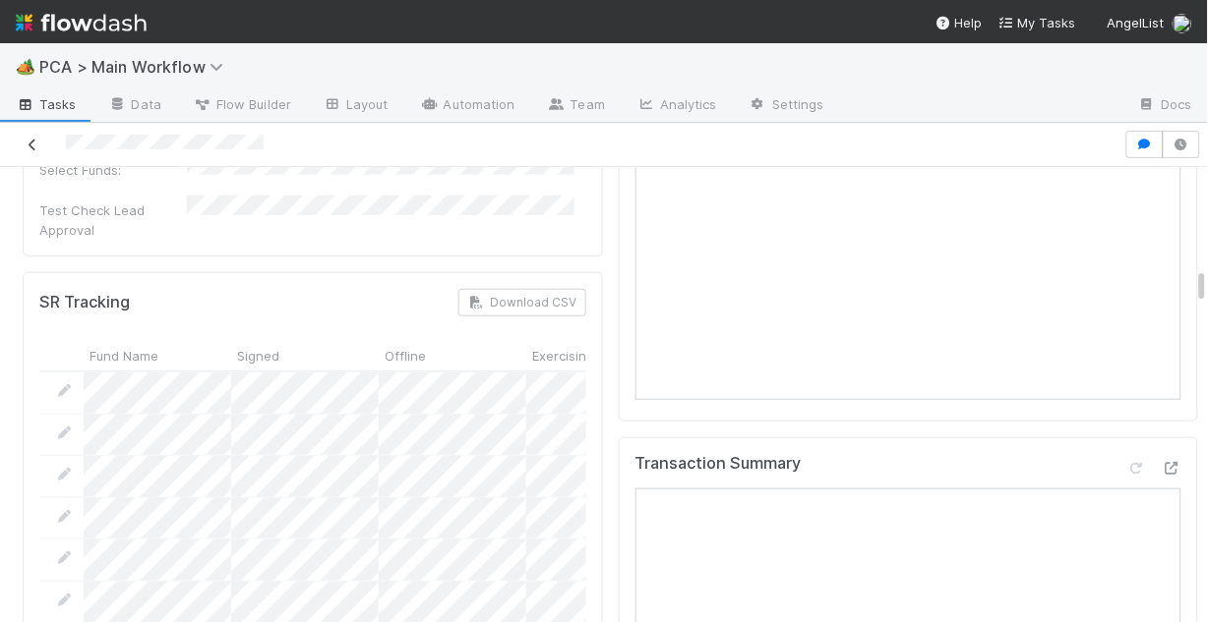
click at [24, 139] on icon at bounding box center [33, 145] width 20 height 13
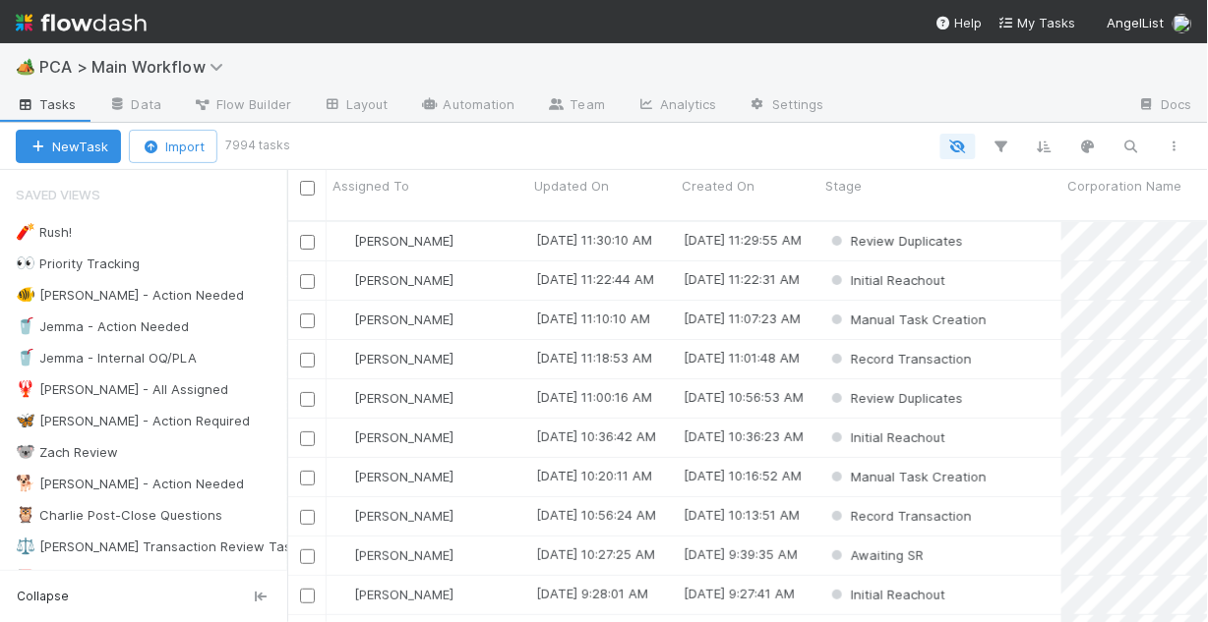
scroll to position [405, 909]
paste input "Waybury Capital"
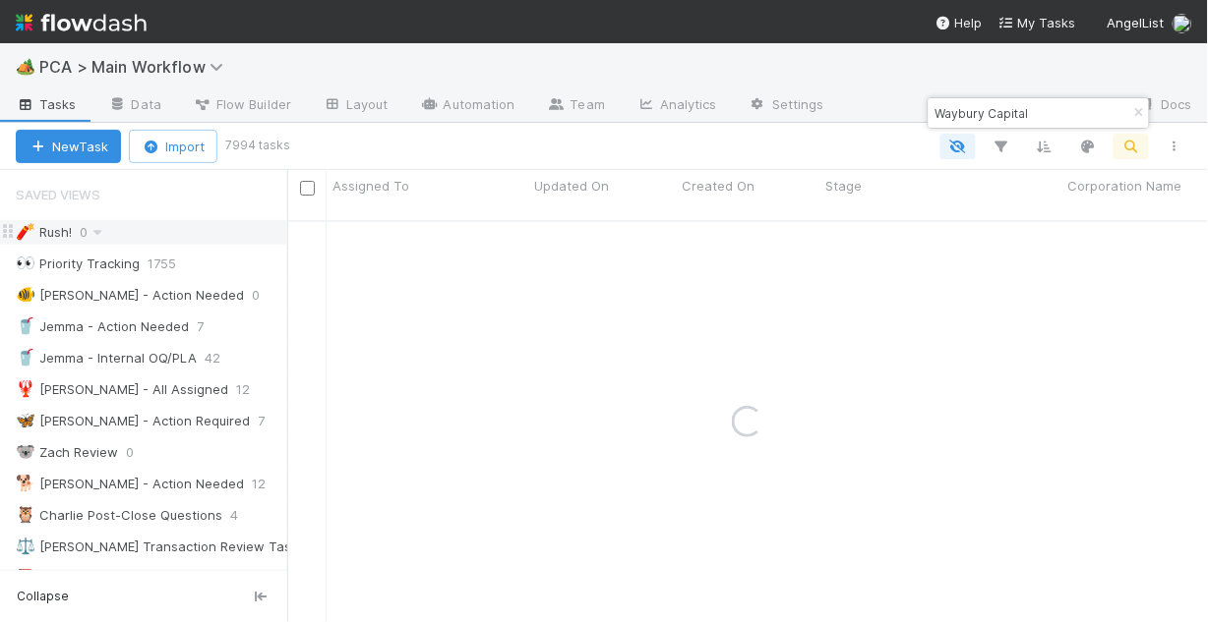
type input "Waybury Capital"
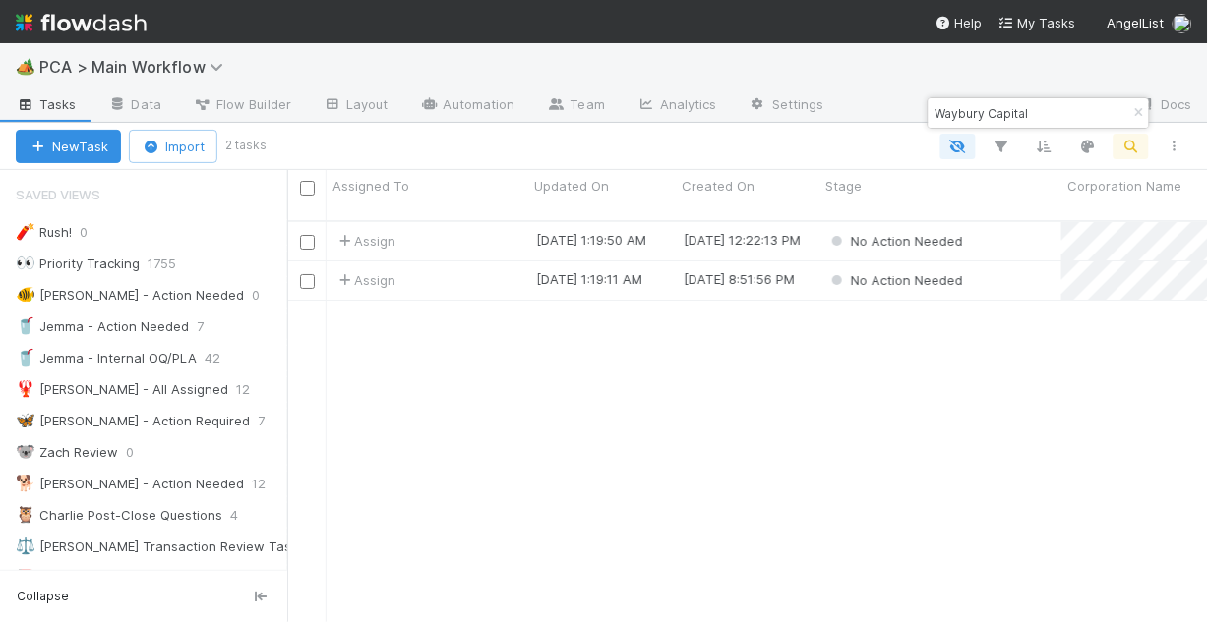
drag, startPoint x: 1055, startPoint y: 116, endPoint x: 893, endPoint y: 115, distance: 162.3
click at [894, 115] on body "🏕️ PCA > Main Workflow Tasks Data Flow Builder Layout Automation Team Analytics…" at bounding box center [604, 311] width 1208 height 622
drag, startPoint x: 1140, startPoint y: 114, endPoint x: 1115, endPoint y: 122, distance: 25.8
click at [1140, 114] on icon "button" at bounding box center [1139, 113] width 20 height 12
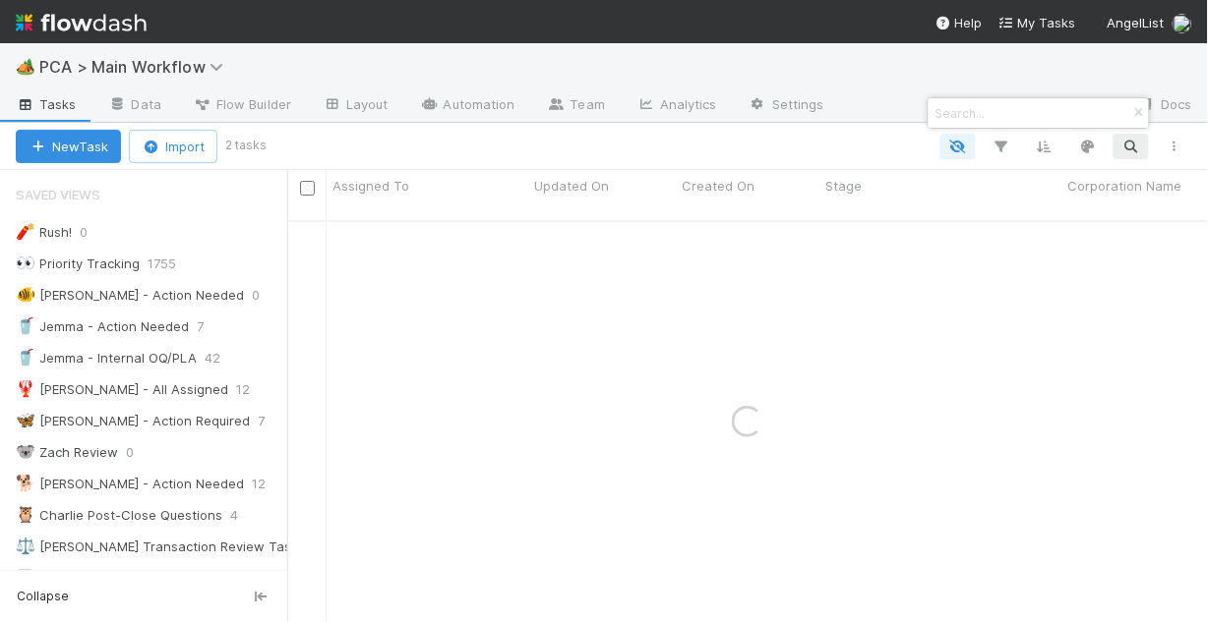
paste input "Base Power"
type input "Base Power"
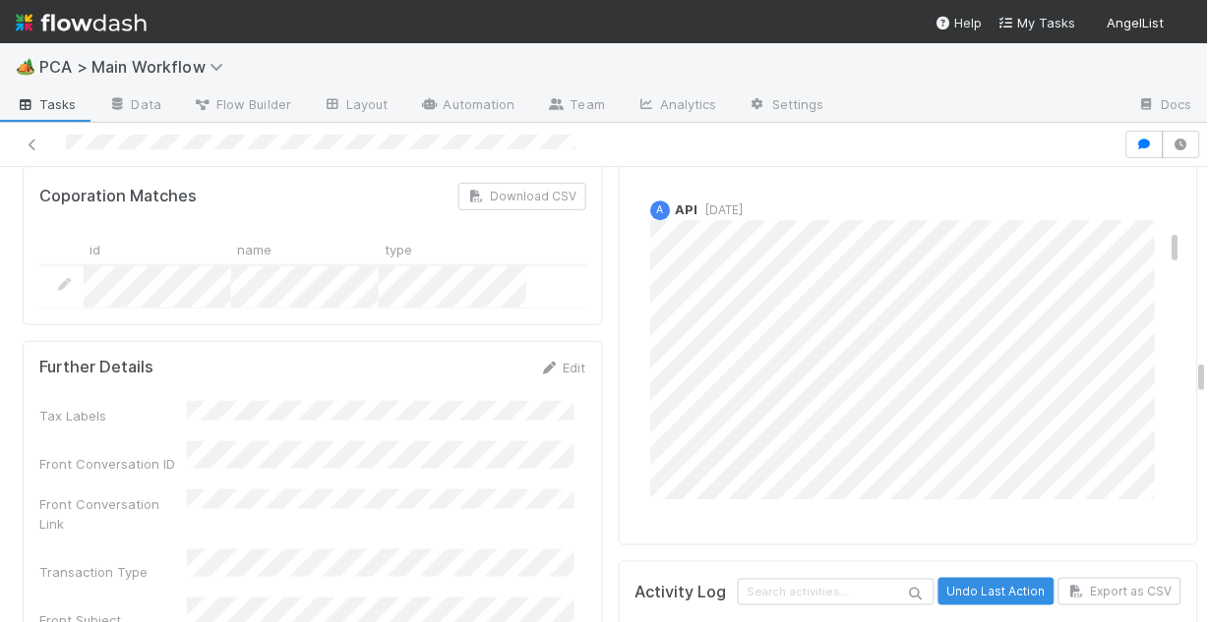
scroll to position [1180, 0]
click at [32, 148] on icon at bounding box center [33, 145] width 20 height 13
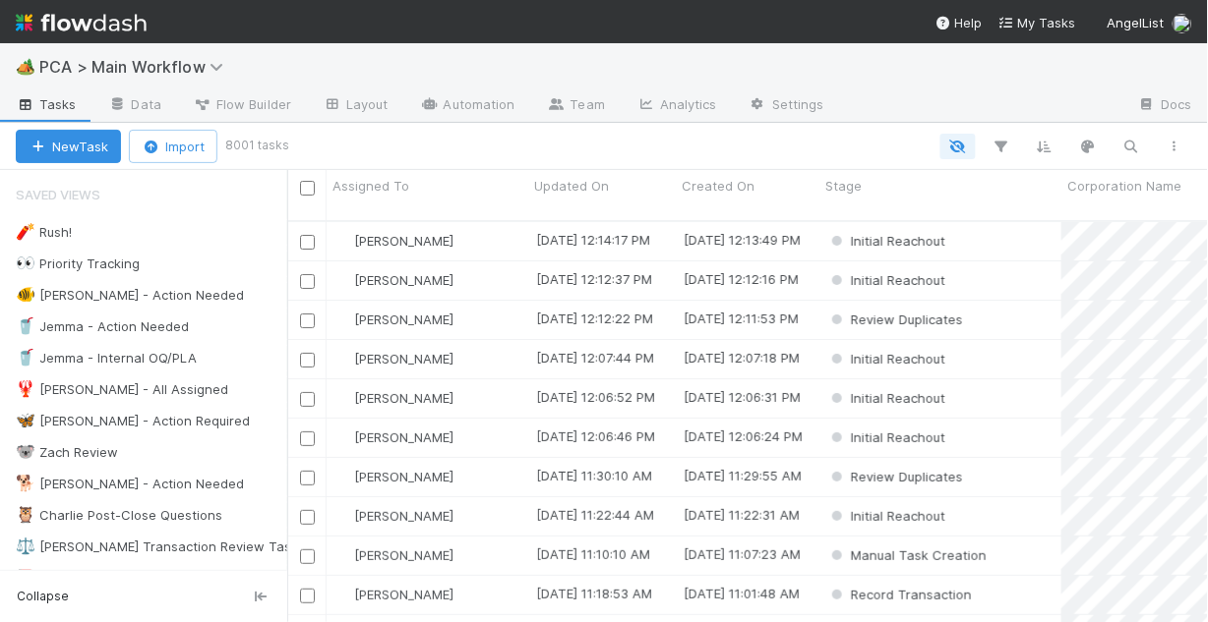
scroll to position [405, 909]
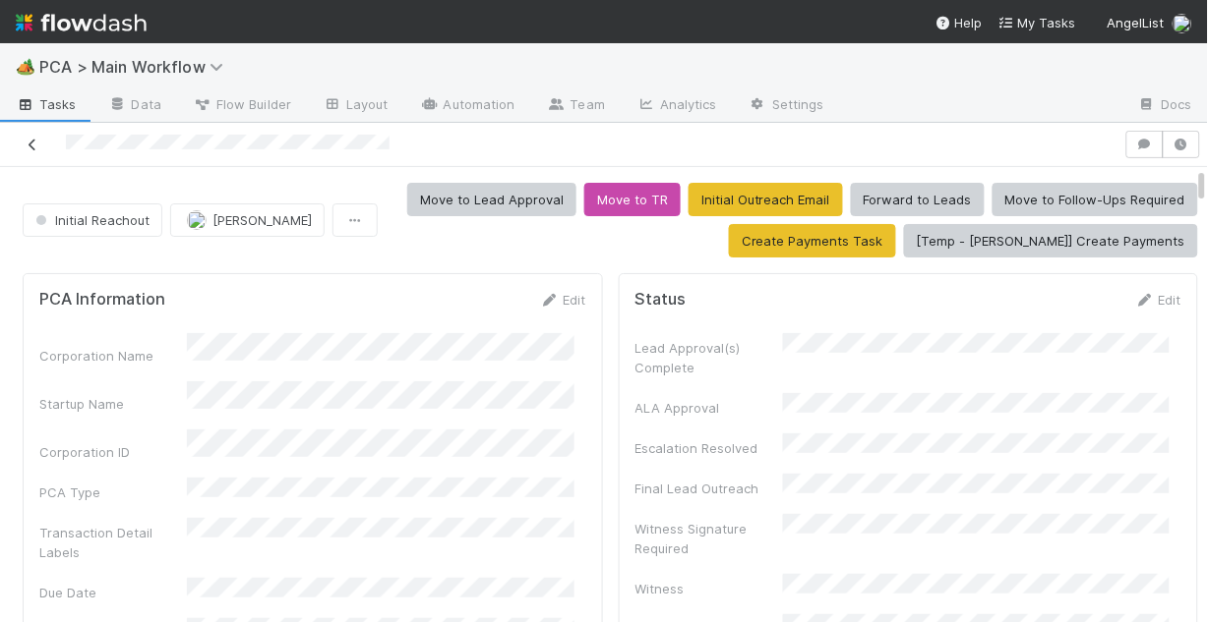
click at [30, 136] on link at bounding box center [33, 145] width 20 height 20
